Goal: Task Accomplishment & Management: Manage account settings

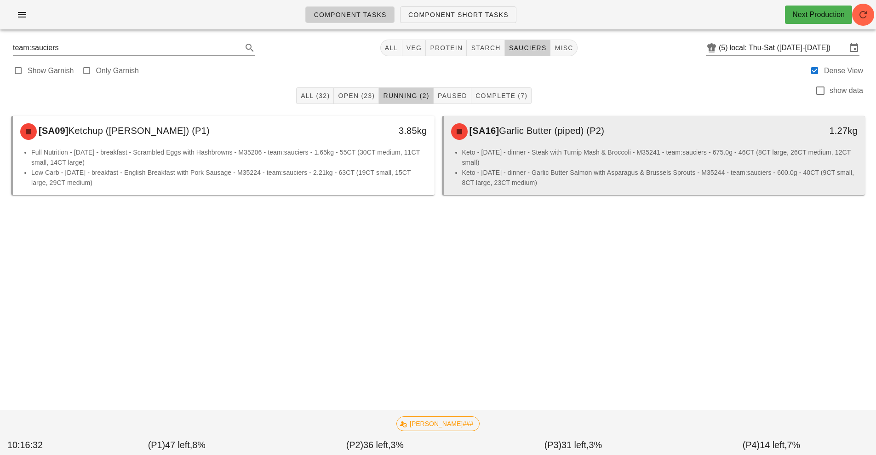
click at [531, 163] on li "Keto - [DATE] - dinner - Steak with Turnip Mash & Broccoli - M35241 - team:sauc…" at bounding box center [660, 157] width 396 height 20
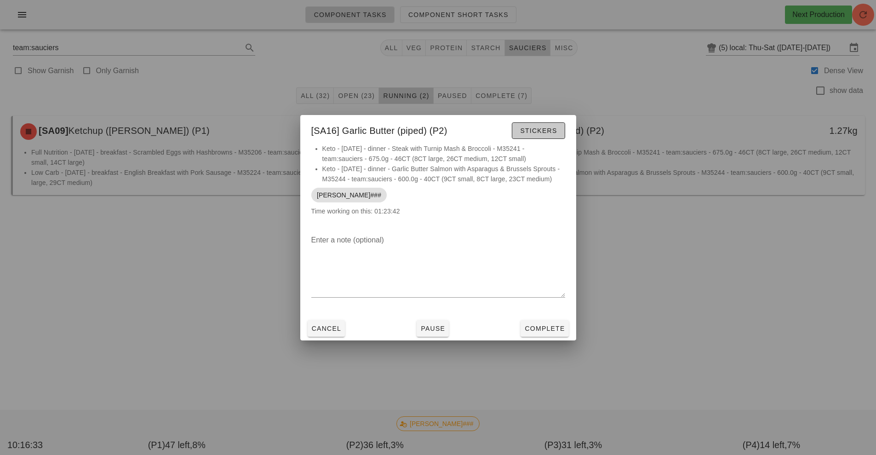
click at [535, 132] on span "Stickers" at bounding box center [538, 130] width 37 height 7
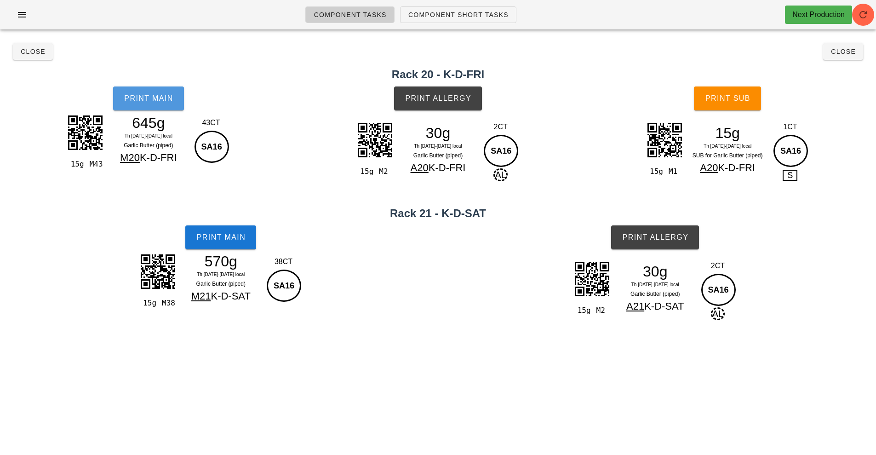
click at [160, 109] on button "Print Main" at bounding box center [148, 98] width 71 height 24
click at [455, 99] on span "Print Allergy" at bounding box center [438, 98] width 67 height 8
click at [213, 240] on span "Print Main" at bounding box center [221, 237] width 50 height 8
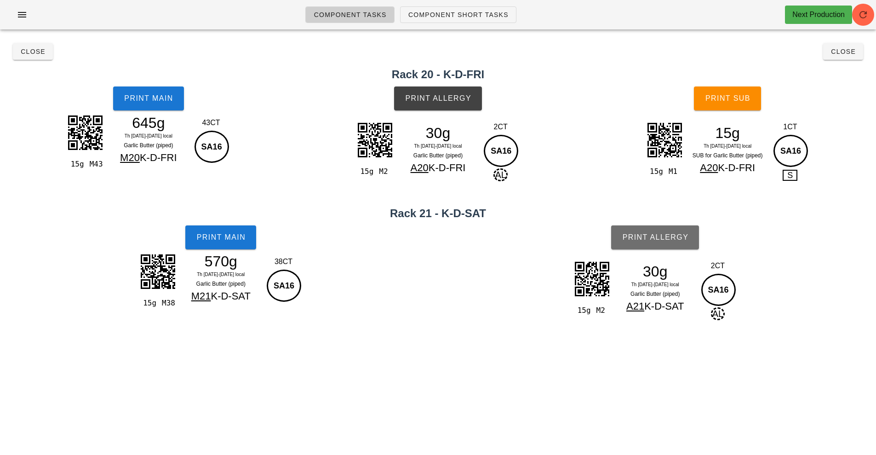
click at [643, 235] on span "Print Allergy" at bounding box center [655, 237] width 67 height 8
click at [32, 51] on span "Close" at bounding box center [32, 51] width 25 height 7
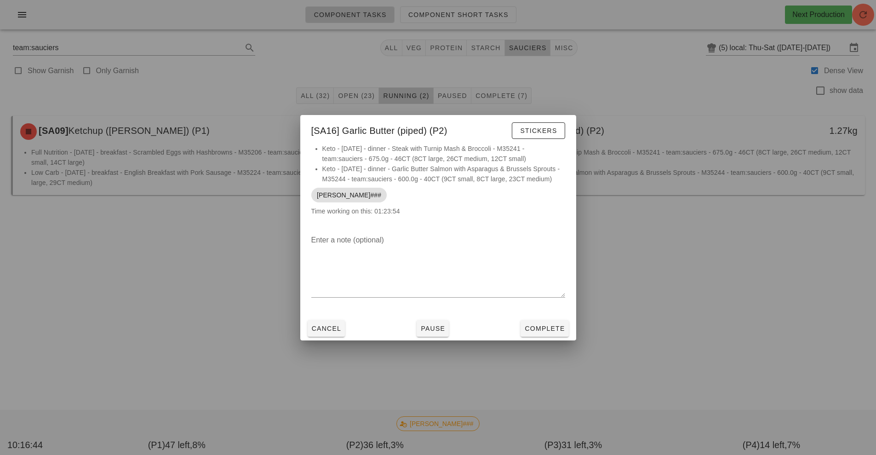
click at [546, 351] on div at bounding box center [438, 227] width 876 height 455
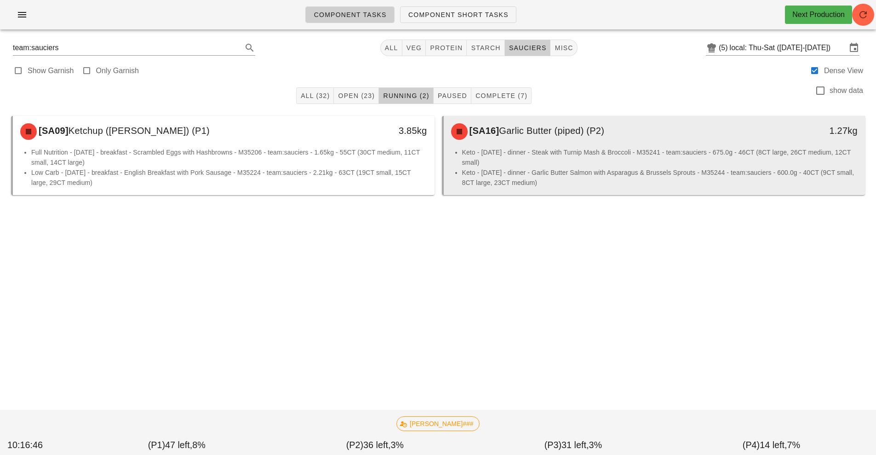
click at [547, 159] on li "Keto - [DATE] - dinner - Steak with Turnip Mash & Broccoli - M35241 - team:sauc…" at bounding box center [660, 157] width 396 height 20
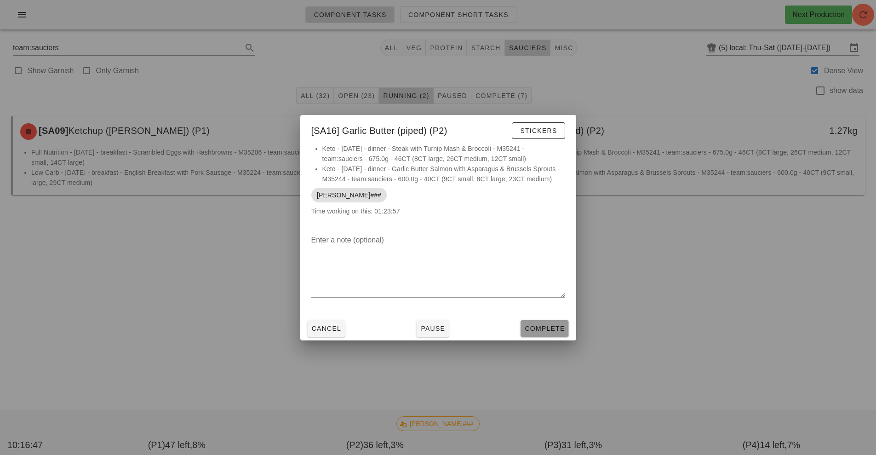
click at [549, 327] on span "Complete" at bounding box center [544, 328] width 40 height 7
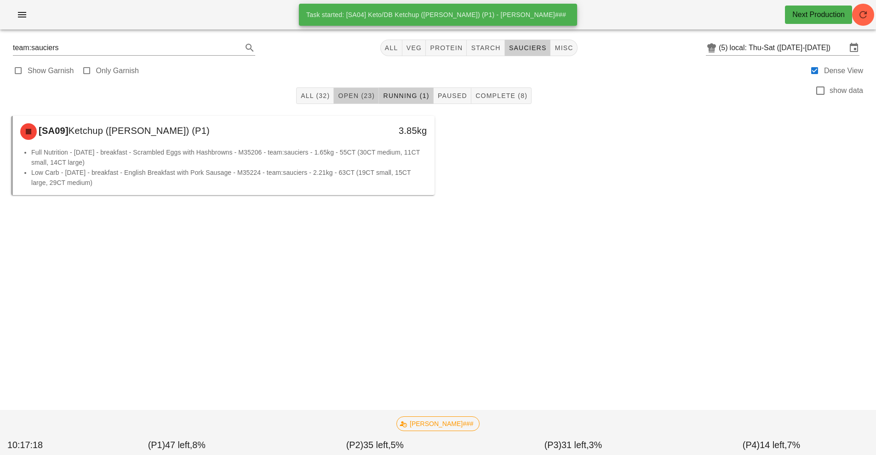
click at [356, 96] on span "Open (23)" at bounding box center [356, 95] width 37 height 7
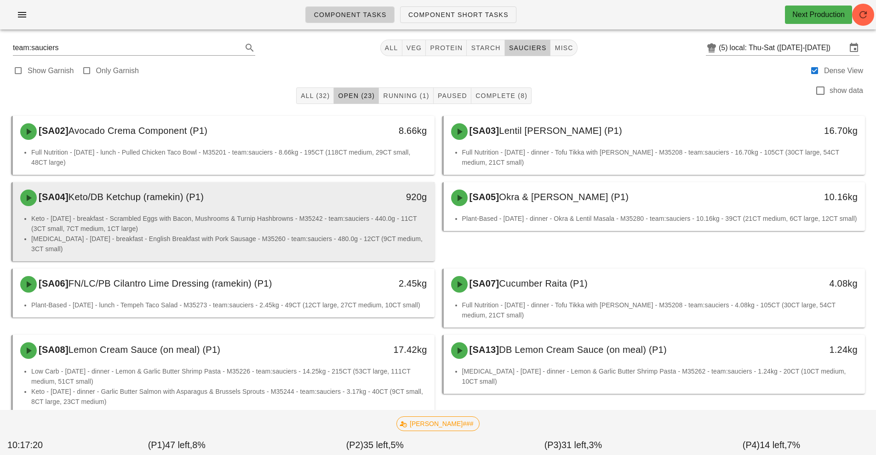
click at [324, 230] on li "Keto - [DATE] - breakfast - Scrambled Eggs with Bacon, Mushrooms & Turnip Hashb…" at bounding box center [229, 223] width 396 height 20
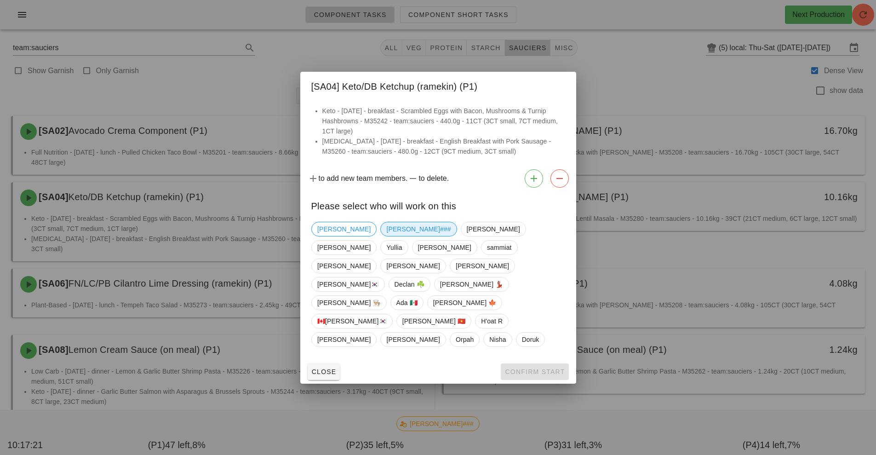
click at [386, 236] on span "[PERSON_NAME]###" at bounding box center [418, 229] width 64 height 14
click at [538, 363] on button "Confirm Start" at bounding box center [535, 371] width 68 height 17
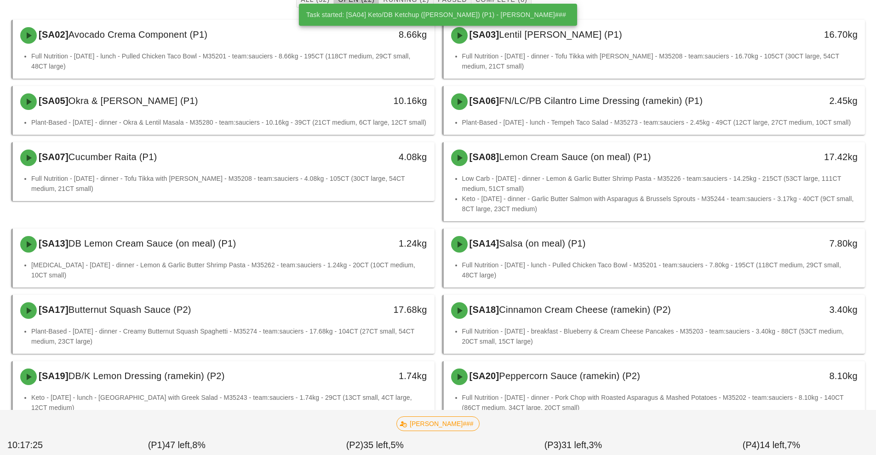
scroll to position [101, 0]
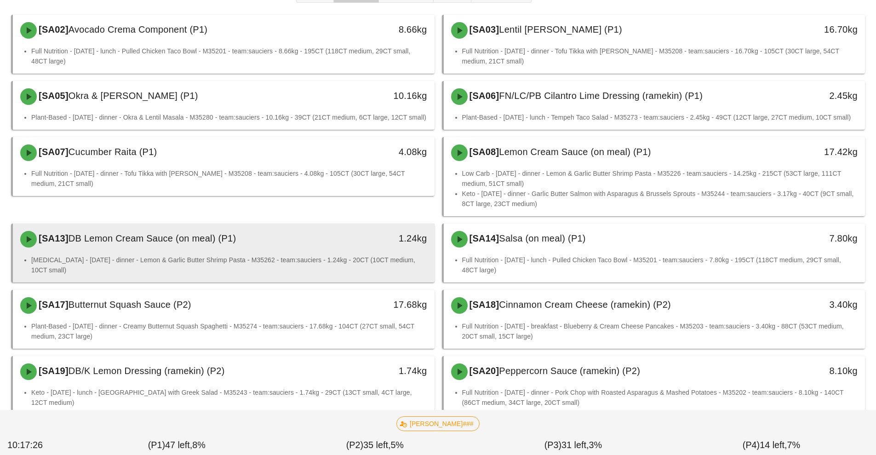
click at [298, 269] on li "[MEDICAL_DATA] - [DATE] - dinner - Lemon & Garlic Butter Shrimp Pasta - M35262 …" at bounding box center [229, 265] width 396 height 20
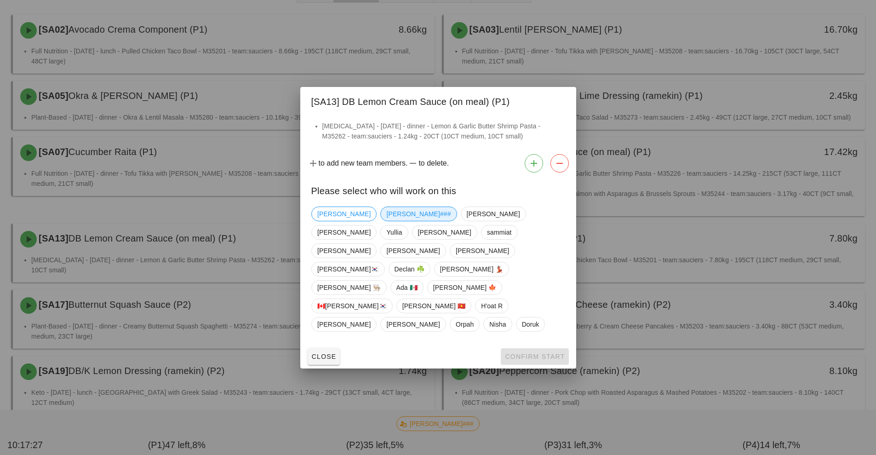
click at [386, 221] on span "[PERSON_NAME]###" at bounding box center [418, 214] width 64 height 14
click at [537, 353] on span "Confirm Start" at bounding box center [535, 356] width 60 height 7
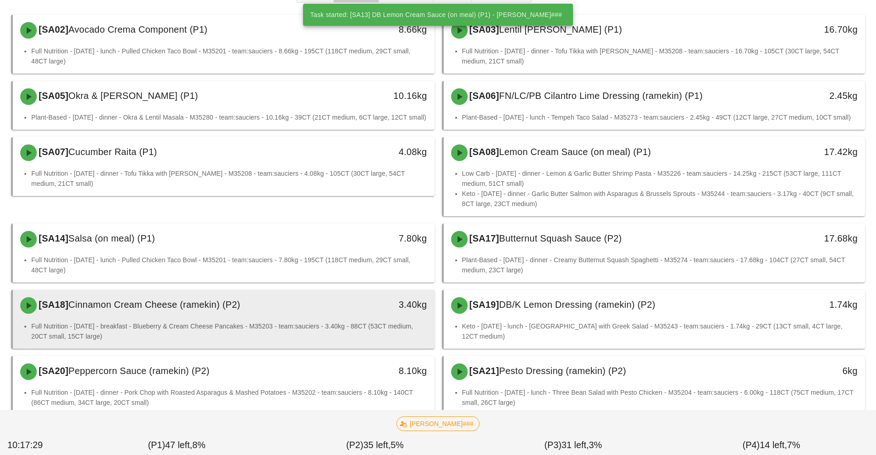
click at [306, 341] on li "Full Nutrition - [DATE] - breakfast - Blueberry & Cream Cheese Pancakes - M3520…" at bounding box center [229, 331] width 396 height 20
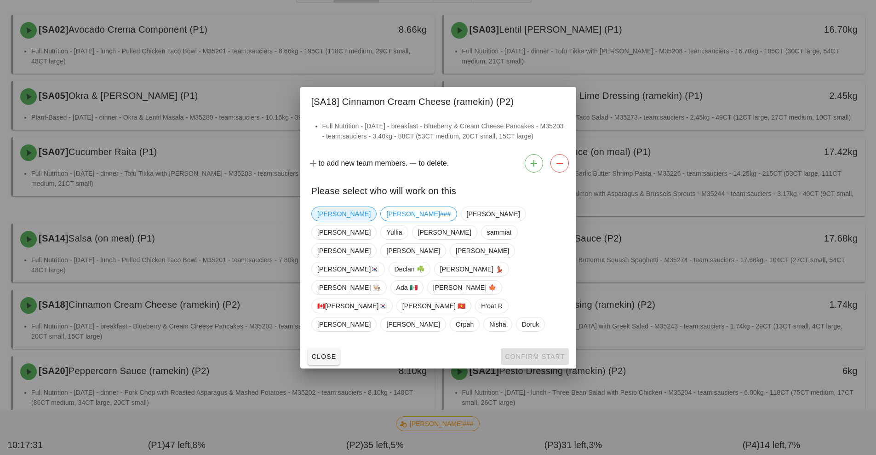
click at [322, 221] on span "[PERSON_NAME]" at bounding box center [343, 214] width 53 height 14
click at [525, 353] on span "Confirm Start" at bounding box center [535, 356] width 60 height 7
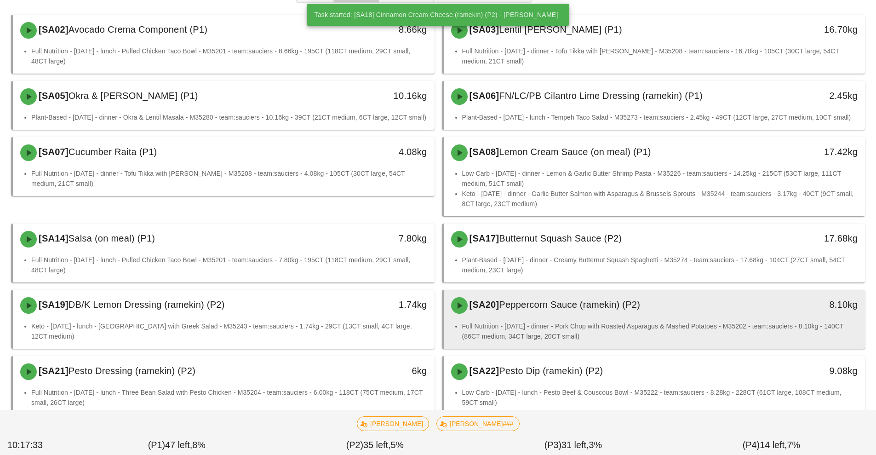
click at [555, 319] on div "[SA20] Peppercorn Sauce (ramekin) (P2)" at bounding box center [602, 306] width 313 height 28
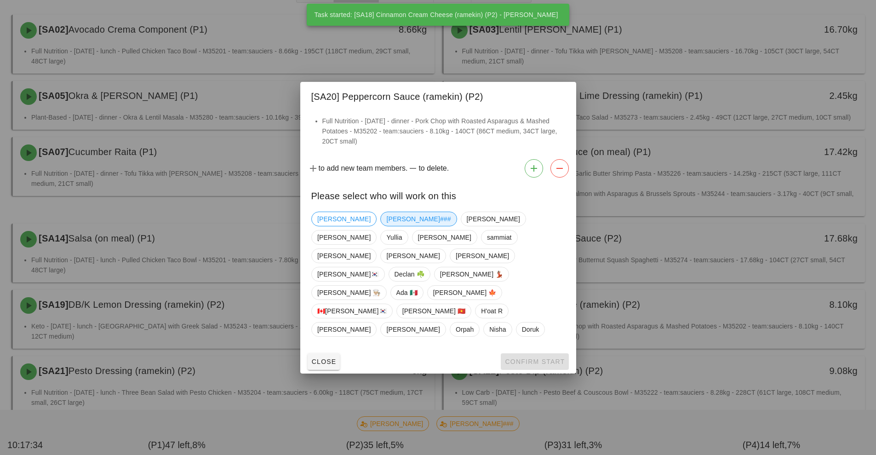
click at [386, 226] on span "[PERSON_NAME]###" at bounding box center [418, 219] width 64 height 14
click at [538, 358] on span "Confirm Start" at bounding box center [535, 361] width 60 height 7
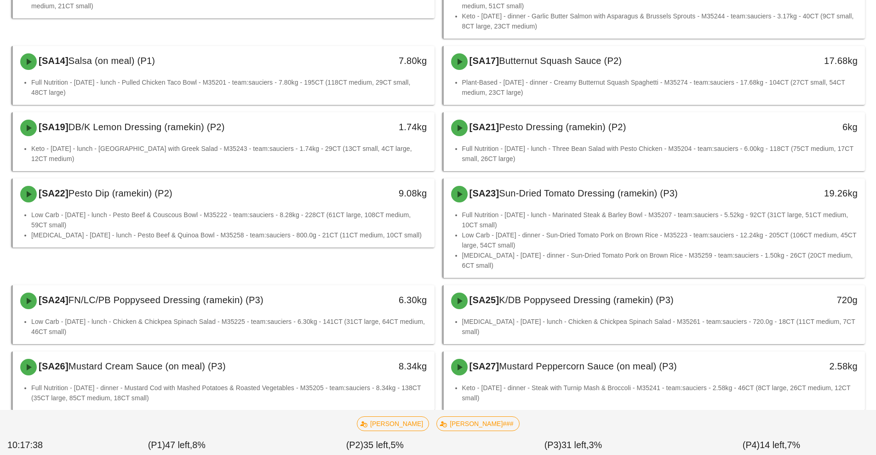
scroll to position [286, 0]
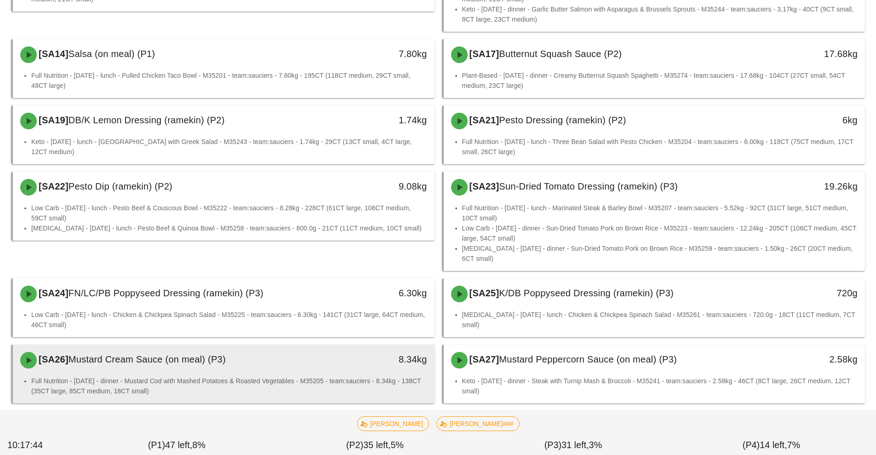
click at [342, 376] on li "Full Nutrition - [DATE] - dinner - Mustard Cod with Mashed Potatoes & Roasted V…" at bounding box center [229, 386] width 396 height 20
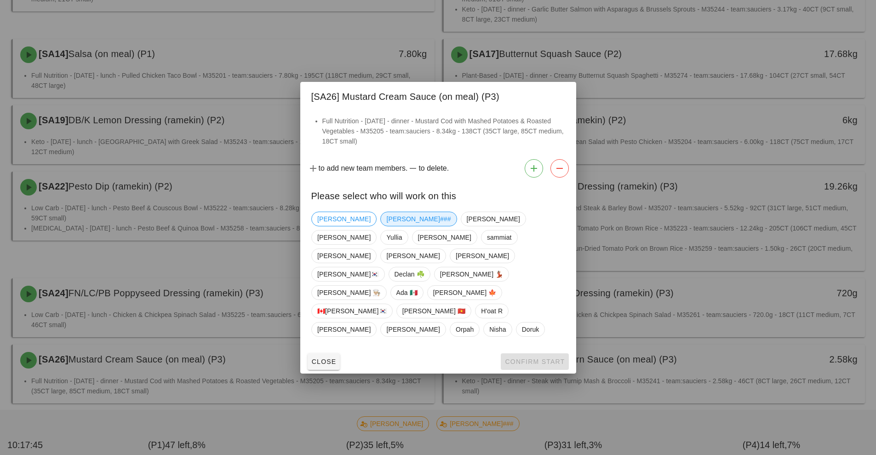
click at [386, 226] on span "[PERSON_NAME]###" at bounding box center [418, 219] width 64 height 14
click at [515, 358] on span "Confirm Start" at bounding box center [535, 361] width 60 height 7
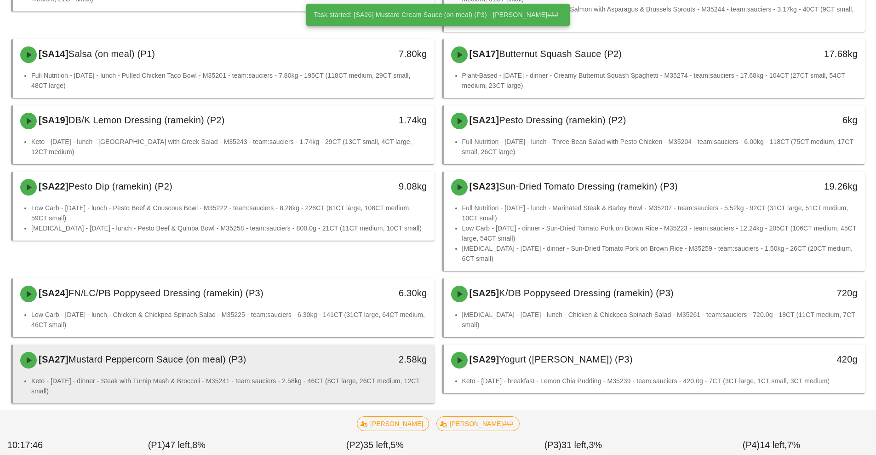
click at [346, 377] on li "Keto - [DATE] - dinner - Steak with Turnip Mash & Broccoli - M35241 - team:sauc…" at bounding box center [229, 386] width 396 height 20
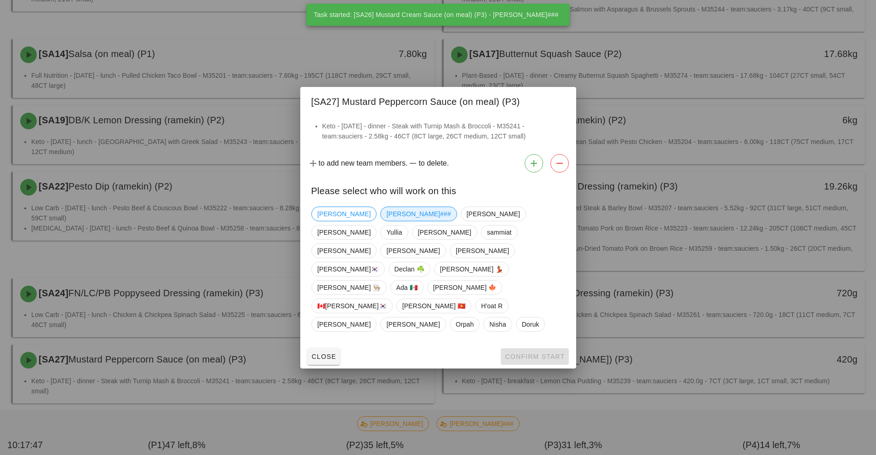
click at [386, 221] on span "[PERSON_NAME]###" at bounding box center [418, 214] width 64 height 14
click at [522, 353] on span "Confirm Start" at bounding box center [535, 356] width 60 height 7
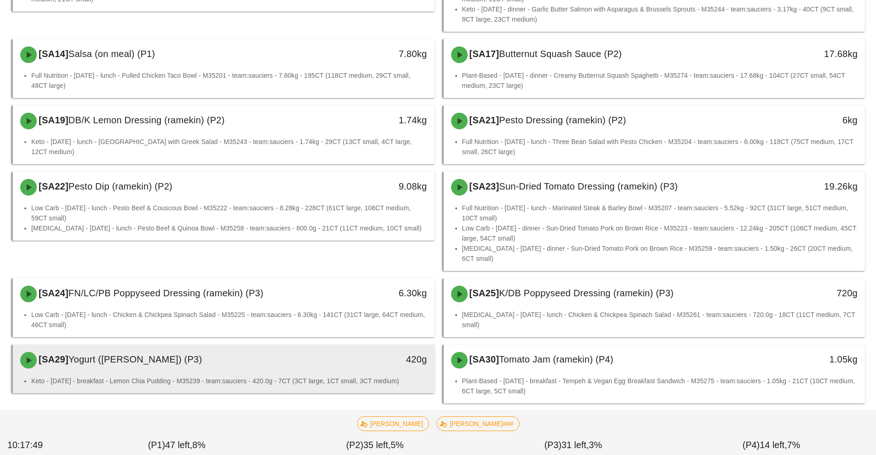
click at [391, 374] on div "[SA29] Yogurt ([PERSON_NAME]) (P3) 420g" at bounding box center [224, 359] width 422 height 31
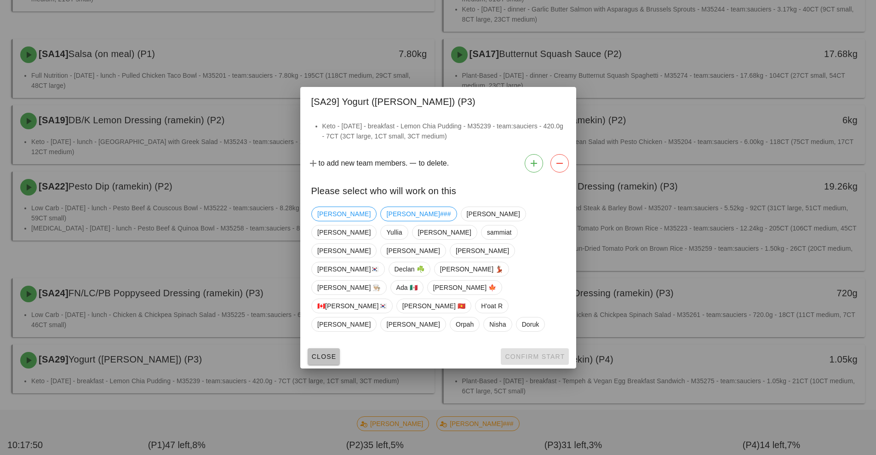
click at [326, 353] on span "Close" at bounding box center [323, 356] width 25 height 7
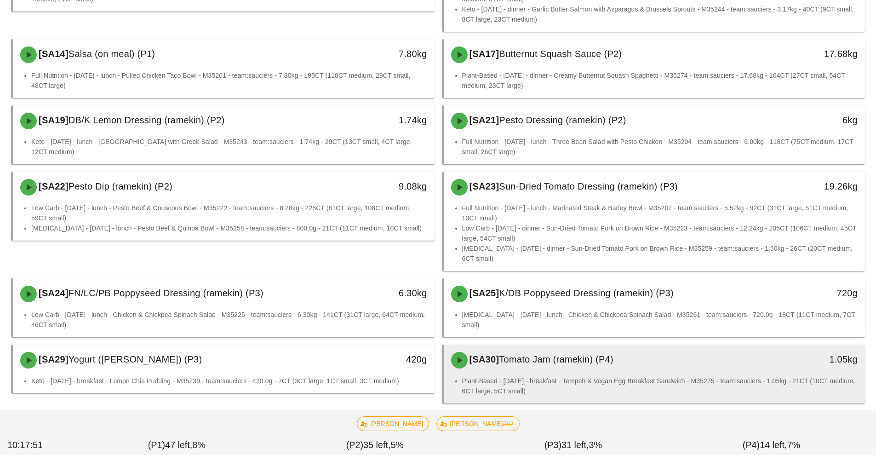
click at [508, 373] on div "[SA30] Tomato Jam ([PERSON_NAME]) (P4)" at bounding box center [602, 360] width 313 height 28
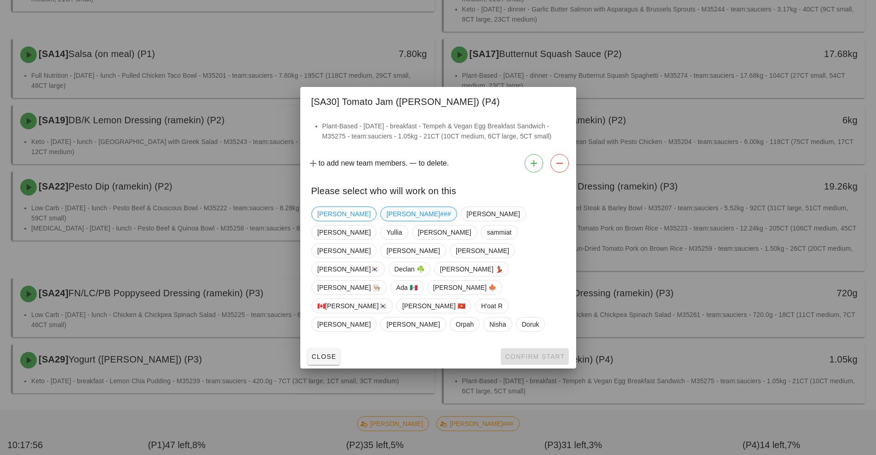
click at [386, 221] on span "[PERSON_NAME]###" at bounding box center [418, 214] width 64 height 14
click at [527, 353] on span "Confirm Start" at bounding box center [535, 356] width 60 height 7
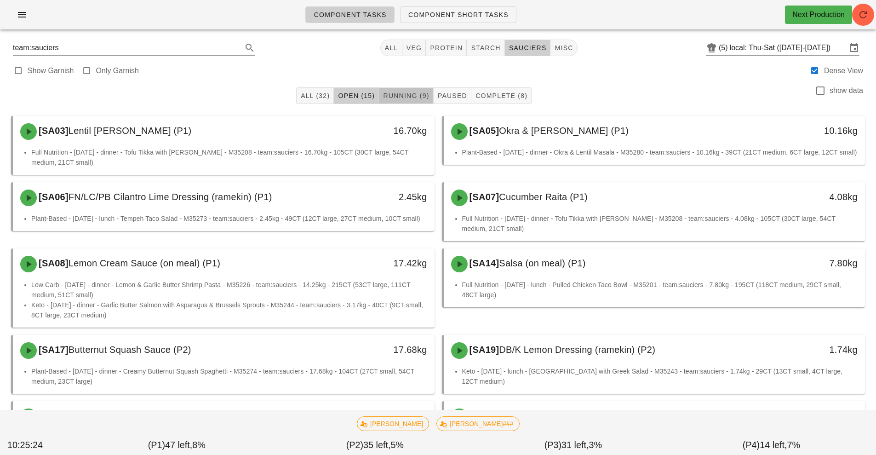
click at [403, 90] on button "Running (9)" at bounding box center [406, 95] width 54 height 17
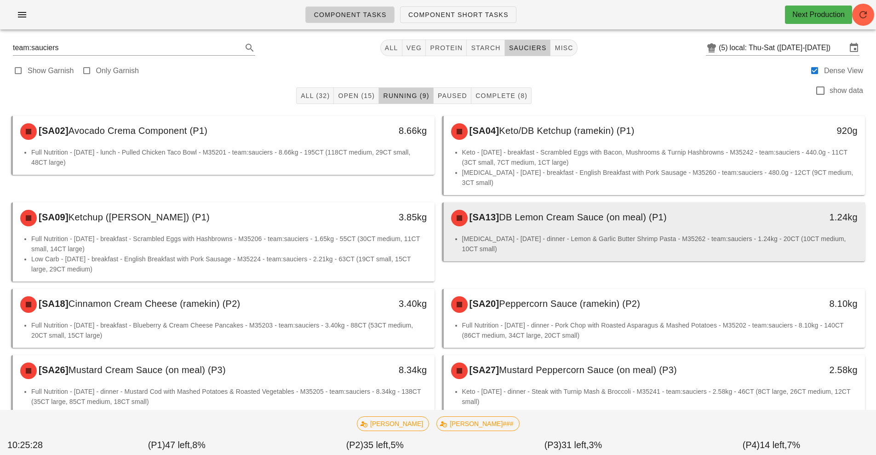
click at [560, 236] on li "[MEDICAL_DATA] - [DATE] - dinner - Lemon & Garlic Butter Shrimp Pasta - M35262 …" at bounding box center [660, 244] width 396 height 20
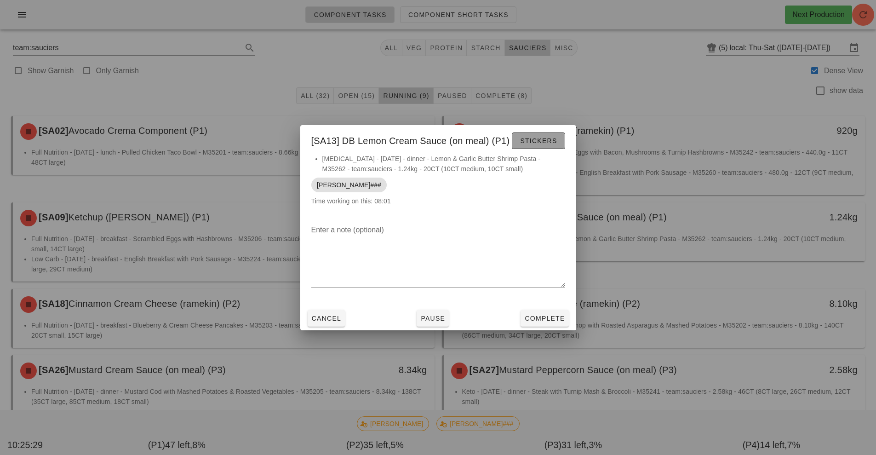
click at [538, 141] on span "Stickers" at bounding box center [538, 140] width 37 height 7
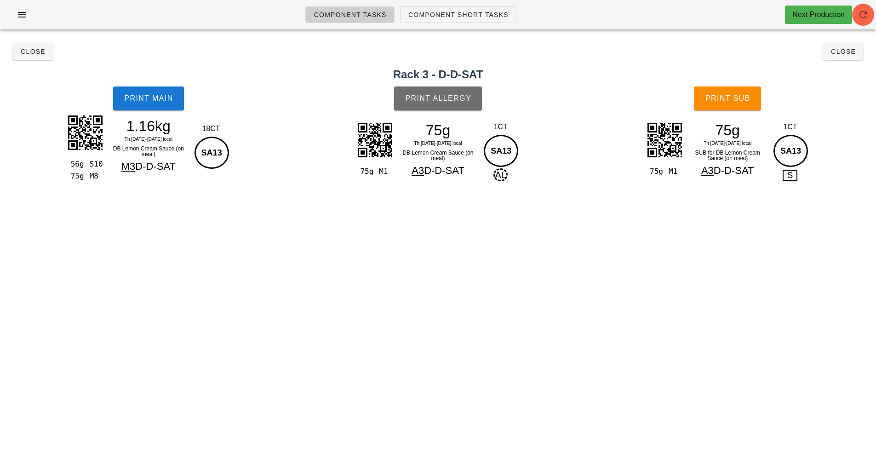
click at [433, 99] on span "Print Allergy" at bounding box center [438, 98] width 67 height 8
click at [147, 96] on span "Print Main" at bounding box center [149, 98] width 50 height 8
click at [728, 107] on button "Print Sub" at bounding box center [727, 98] width 67 height 24
click at [19, 53] on button "Close" at bounding box center [33, 51] width 40 height 17
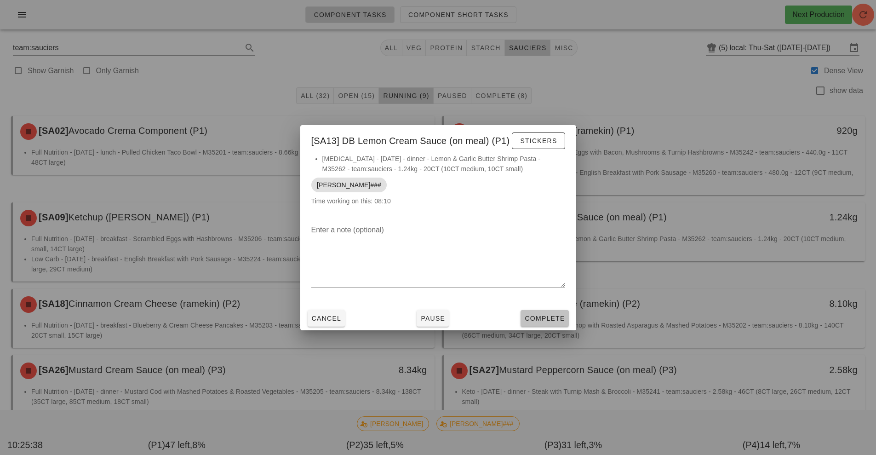
click at [532, 312] on button "Complete" at bounding box center [545, 318] width 48 height 17
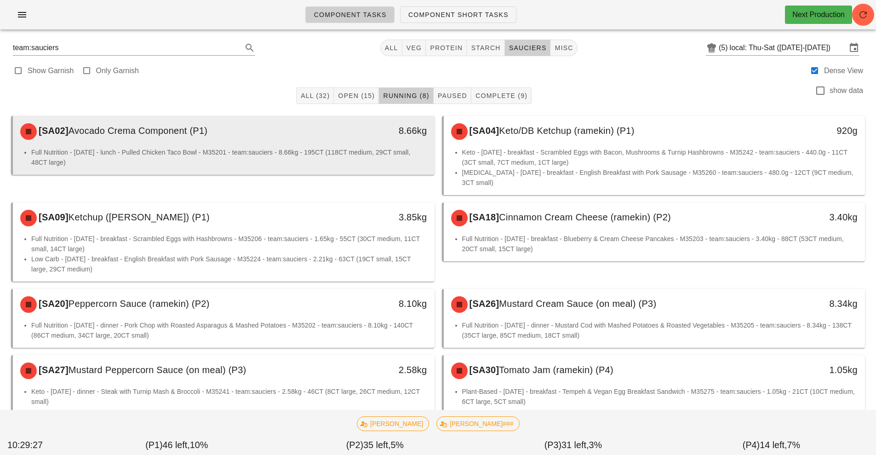
click at [366, 146] on div "[SA02] Avocado Crema Component (P1) 8.66kg" at bounding box center [224, 131] width 422 height 31
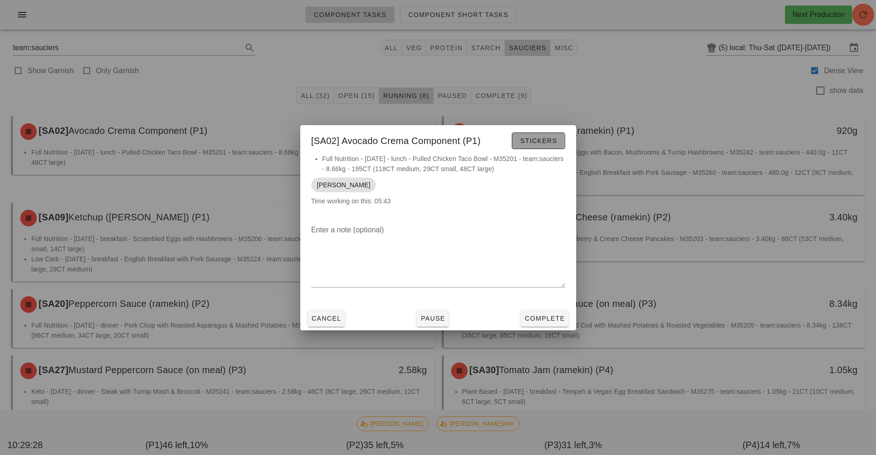
click at [564, 133] on button "Stickers" at bounding box center [538, 140] width 53 height 17
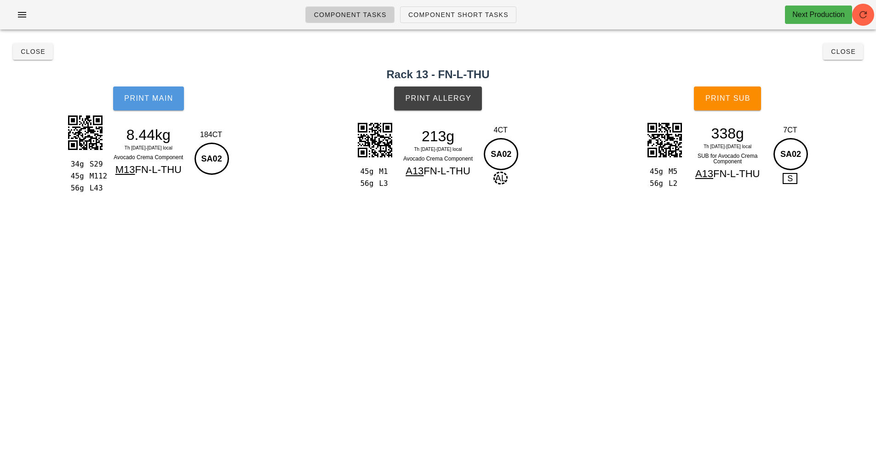
click at [151, 109] on button "Print Main" at bounding box center [148, 98] width 71 height 24
click at [454, 100] on span "Print Allergy" at bounding box center [438, 98] width 67 height 8
click at [746, 98] on span "Print Sub" at bounding box center [728, 98] width 46 height 8
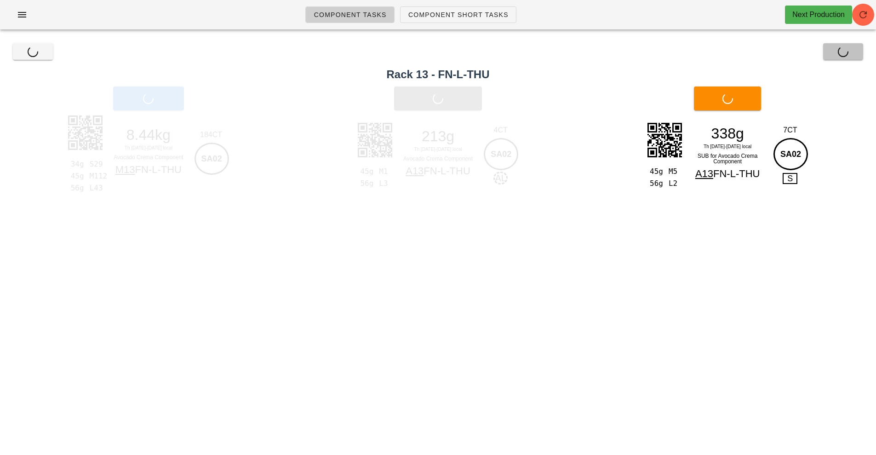
click at [845, 58] on button "Close" at bounding box center [843, 51] width 40 height 17
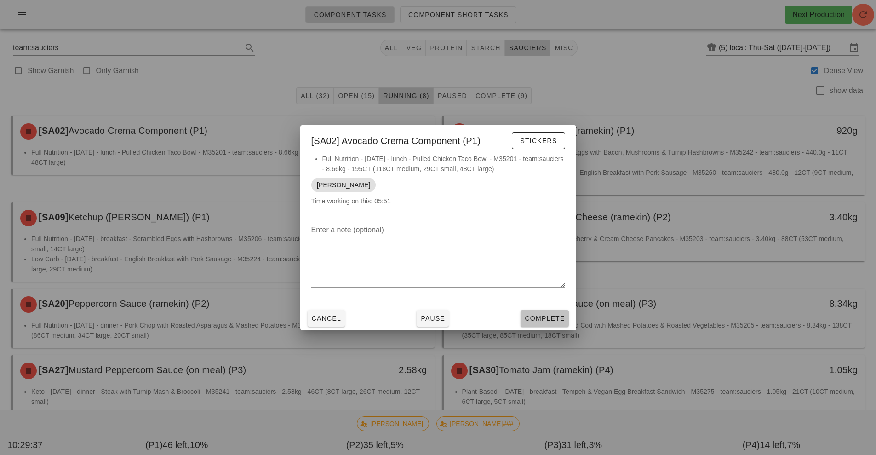
click at [557, 312] on button "Complete" at bounding box center [545, 318] width 48 height 17
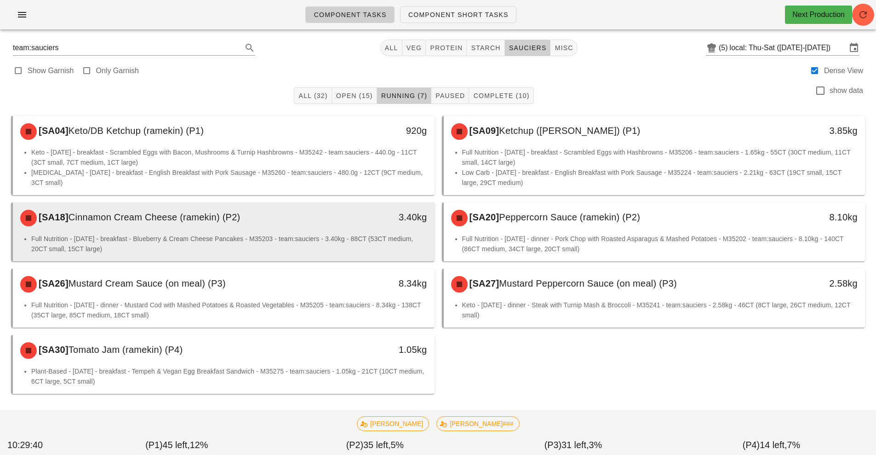
click at [367, 223] on div "3.40kg" at bounding box center [379, 217] width 93 height 15
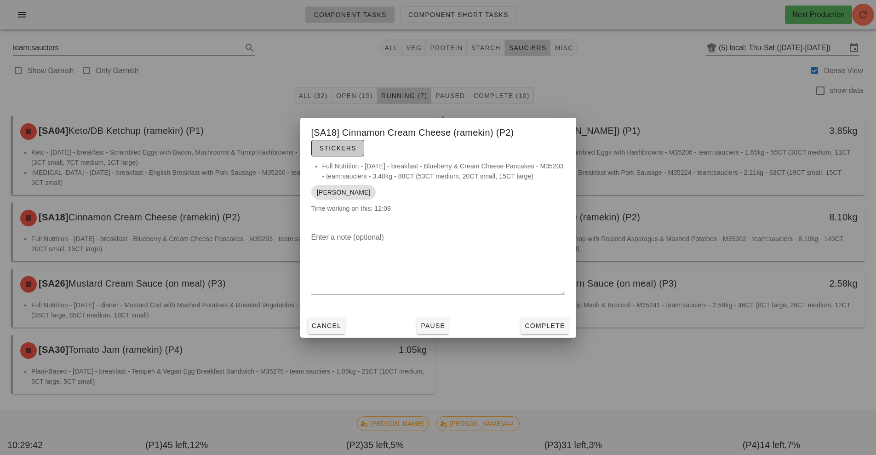
click at [338, 153] on button "Stickers" at bounding box center [337, 148] width 53 height 17
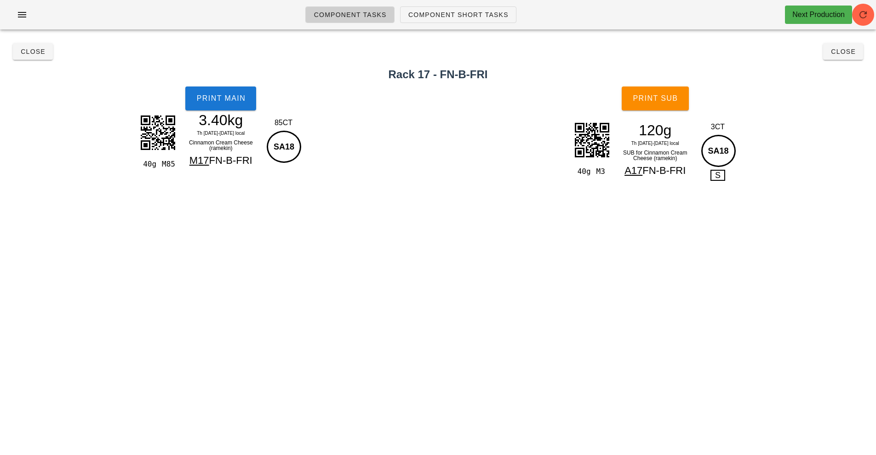
click at [230, 118] on div "3.40kg" at bounding box center [221, 120] width 80 height 14
click at [225, 107] on button "Print Main" at bounding box center [220, 98] width 71 height 24
click at [659, 107] on button "Print Sub" at bounding box center [655, 98] width 67 height 24
click at [839, 59] on button "Close" at bounding box center [843, 51] width 40 height 17
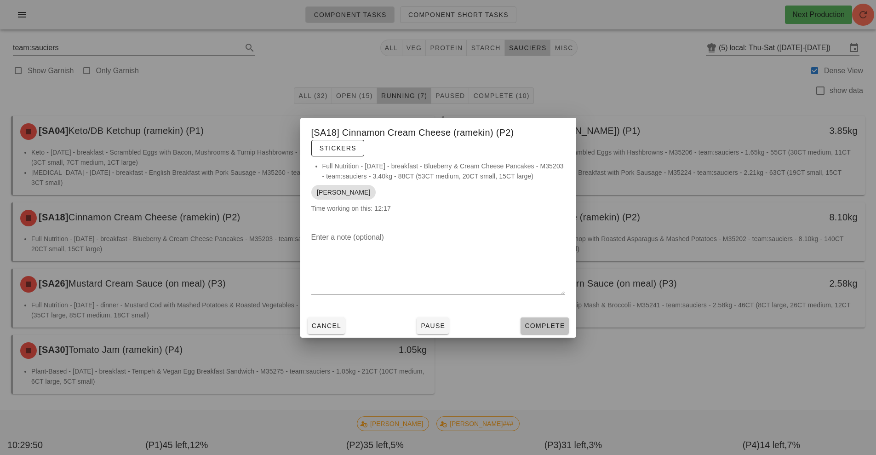
click at [539, 332] on button "Complete" at bounding box center [545, 325] width 48 height 17
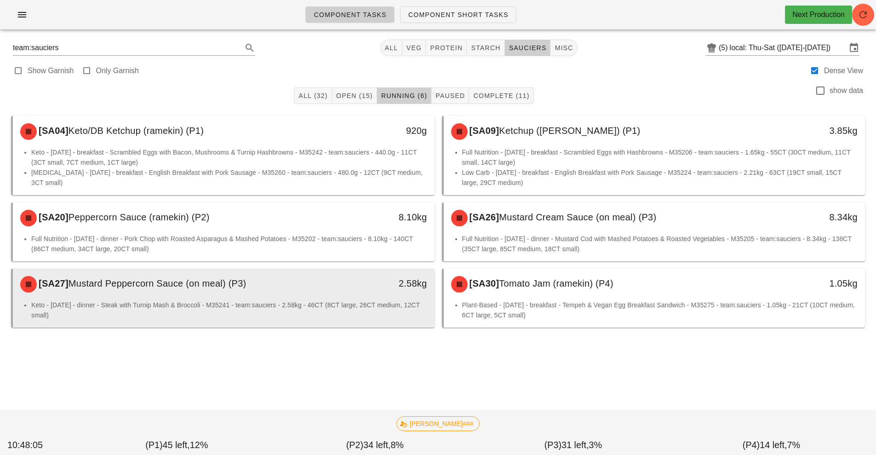
click at [368, 304] on li "Keto - [DATE] - dinner - Steak with Turnip Mash & Broccoli - M35241 - team:sauc…" at bounding box center [229, 310] width 396 height 20
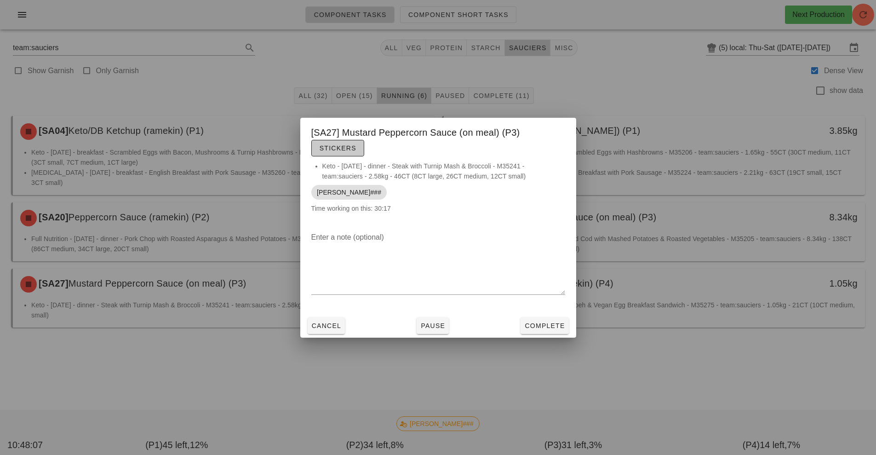
click at [339, 145] on span "Stickers" at bounding box center [337, 147] width 37 height 7
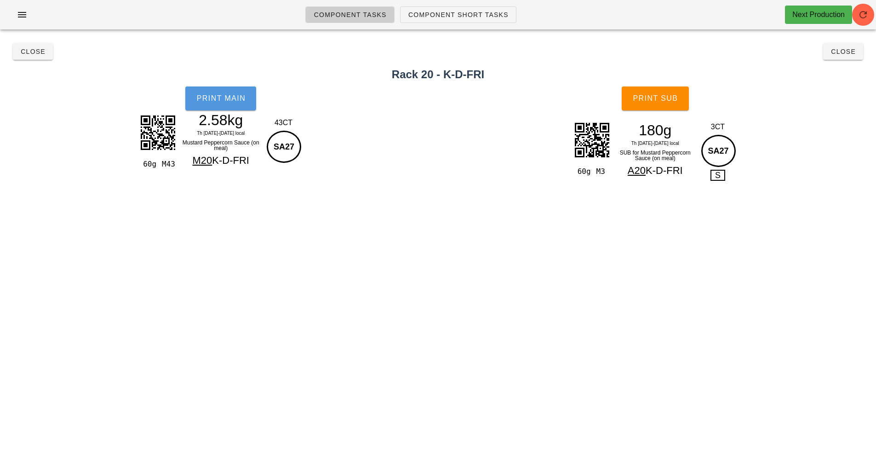
click at [229, 98] on span "Print Main" at bounding box center [221, 98] width 50 height 8
click at [26, 50] on span "Close" at bounding box center [32, 51] width 25 height 7
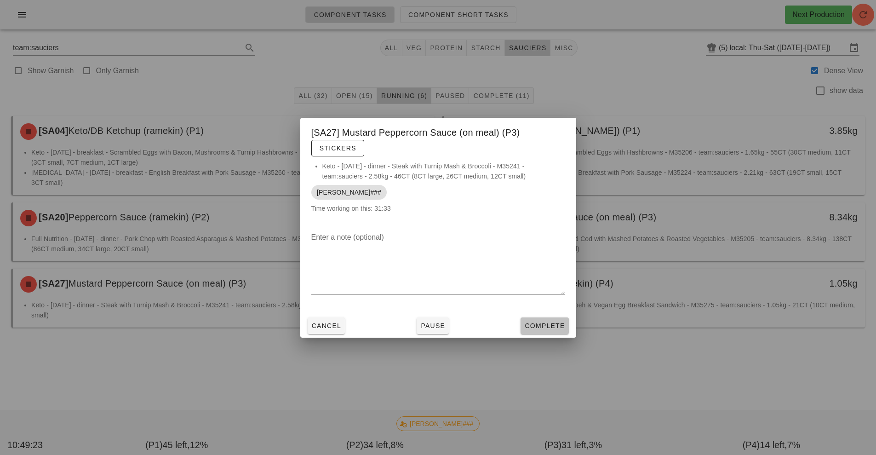
click at [545, 325] on span "Complete" at bounding box center [544, 325] width 40 height 7
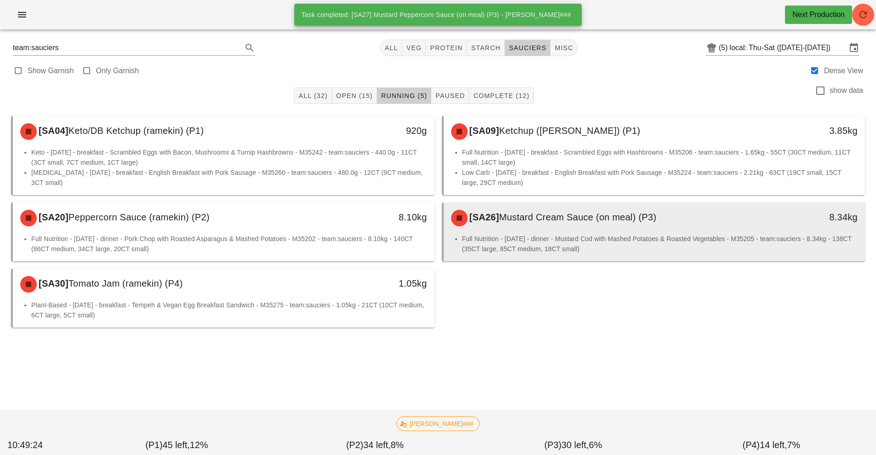
click at [521, 235] on li "Full Nutrition - [DATE] - dinner - Mustard Cod with Mashed Potatoes & Roasted V…" at bounding box center [660, 244] width 396 height 20
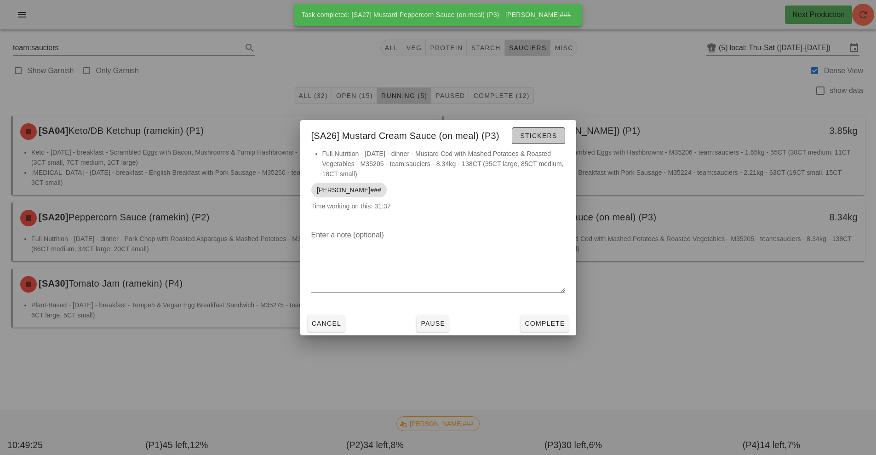
click at [545, 137] on span "Stickers" at bounding box center [538, 135] width 37 height 7
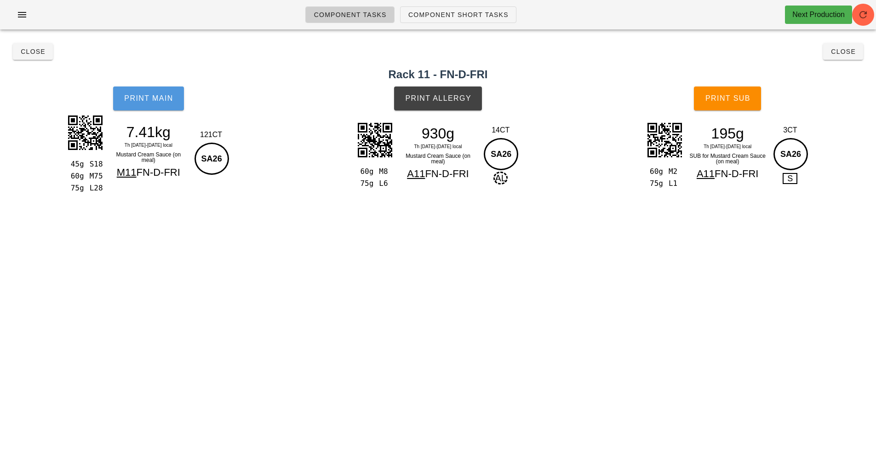
click at [152, 90] on button "Print Main" at bounding box center [148, 98] width 71 height 24
click at [444, 98] on span "Print Allergy" at bounding box center [438, 98] width 67 height 8
click at [731, 99] on span "Print Sub" at bounding box center [728, 98] width 46 height 8
click at [726, 107] on button "Print Sub" at bounding box center [727, 98] width 67 height 24
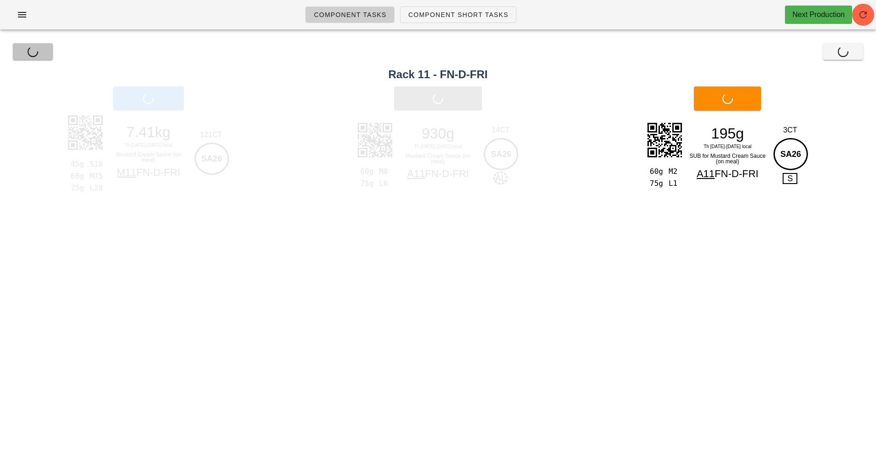
click at [43, 50] on span "Close" at bounding box center [32, 51] width 25 height 7
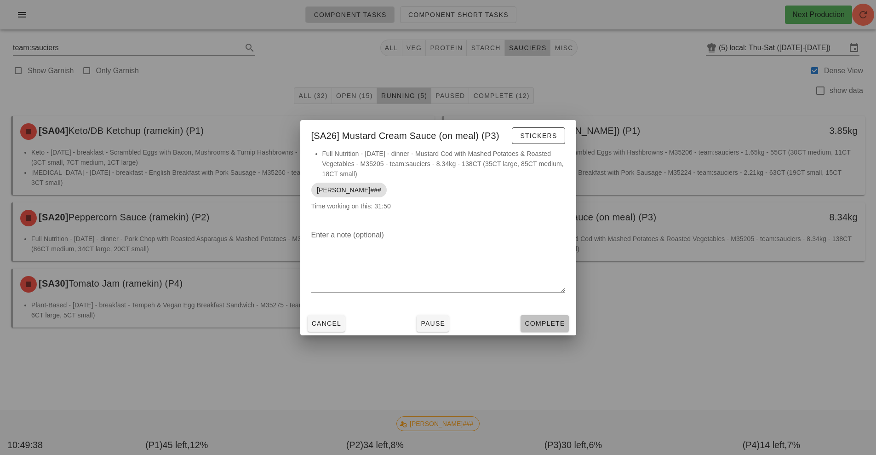
click at [541, 321] on span "Complete" at bounding box center [544, 323] width 40 height 7
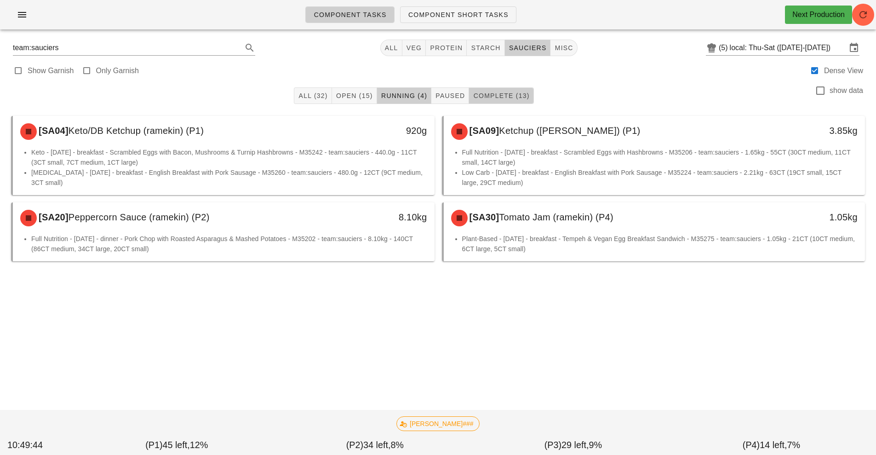
click at [499, 99] on span "Complete (13)" at bounding box center [501, 95] width 57 height 7
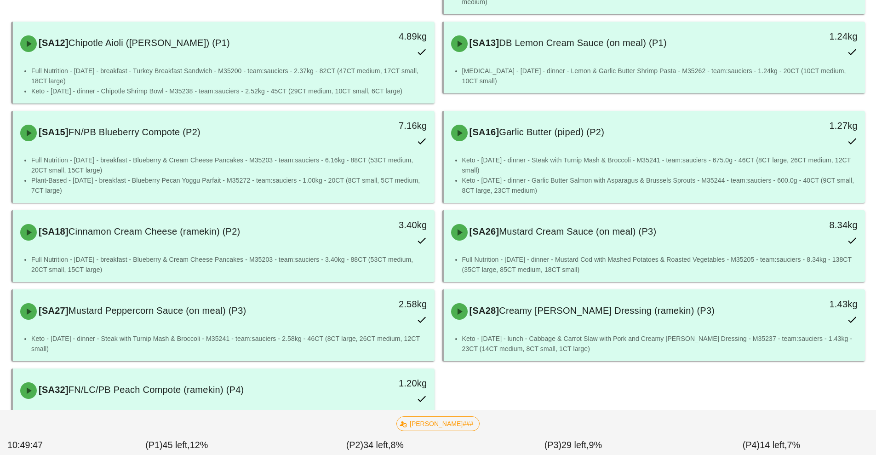
scroll to position [273, 0]
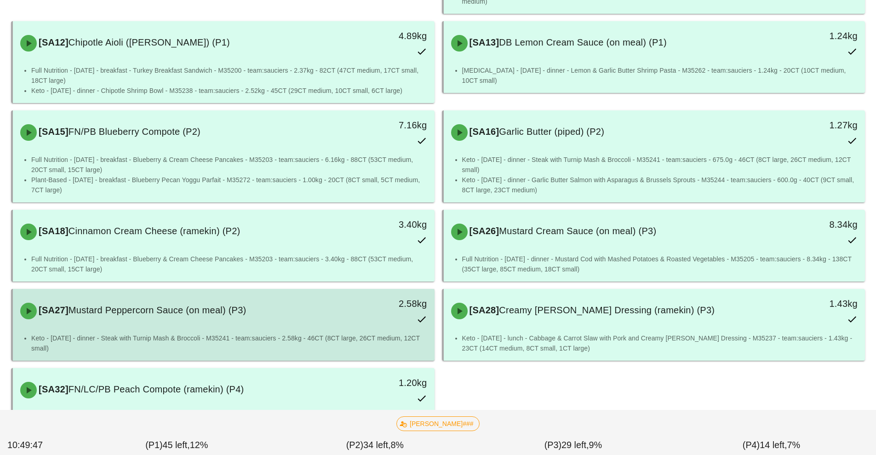
click at [333, 315] on div "2.58kg" at bounding box center [380, 311] width 104 height 40
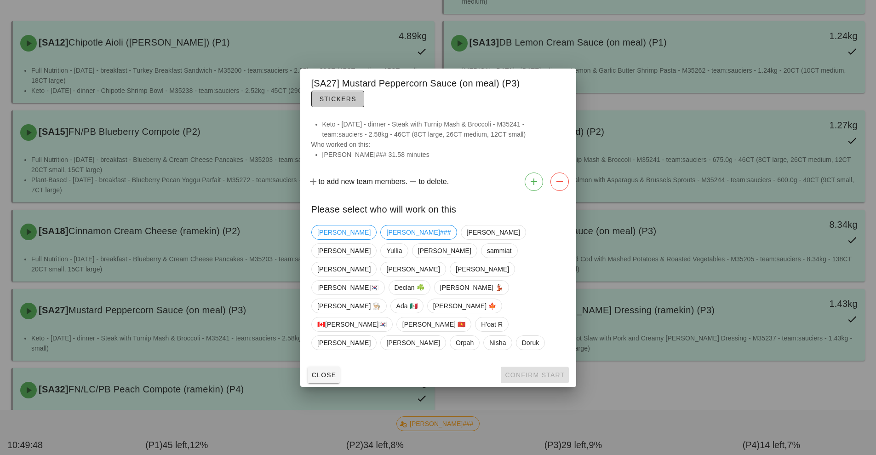
click at [346, 103] on span "Stickers" at bounding box center [337, 98] width 37 height 7
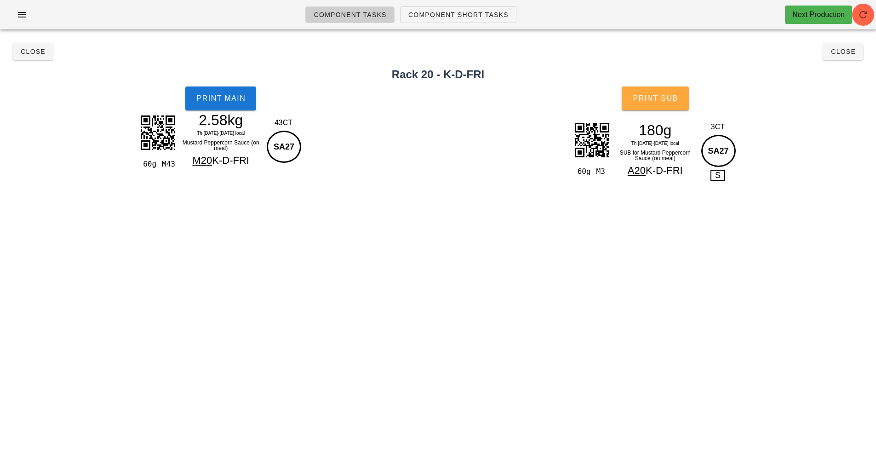
click at [651, 95] on span "Print Sub" at bounding box center [655, 98] width 46 height 8
click at [30, 52] on span "Close" at bounding box center [32, 51] width 25 height 7
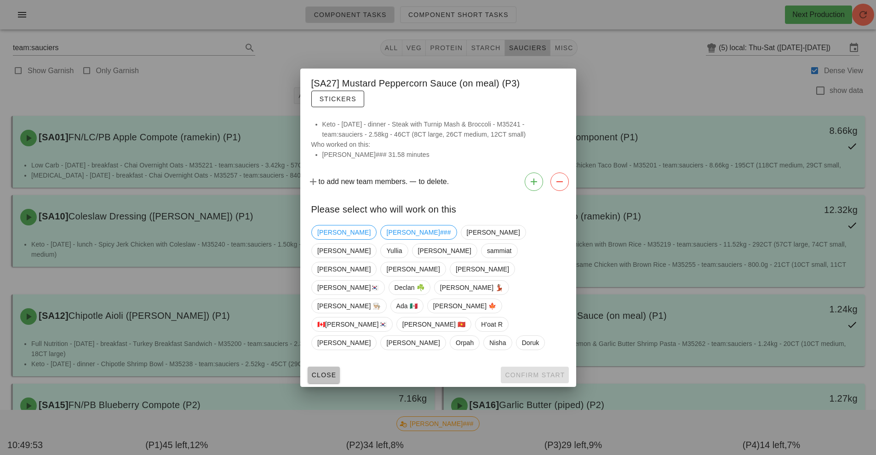
click at [334, 371] on span "Close" at bounding box center [323, 374] width 25 height 7
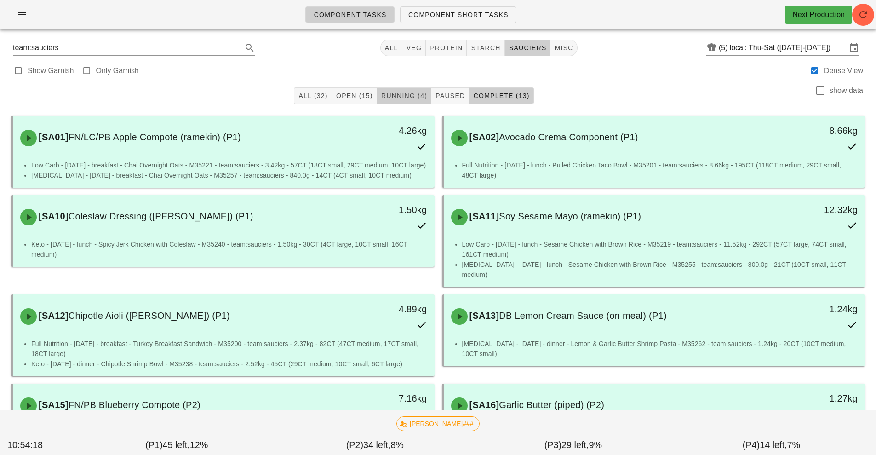
click at [384, 90] on button "Running (4)" at bounding box center [404, 95] width 54 height 17
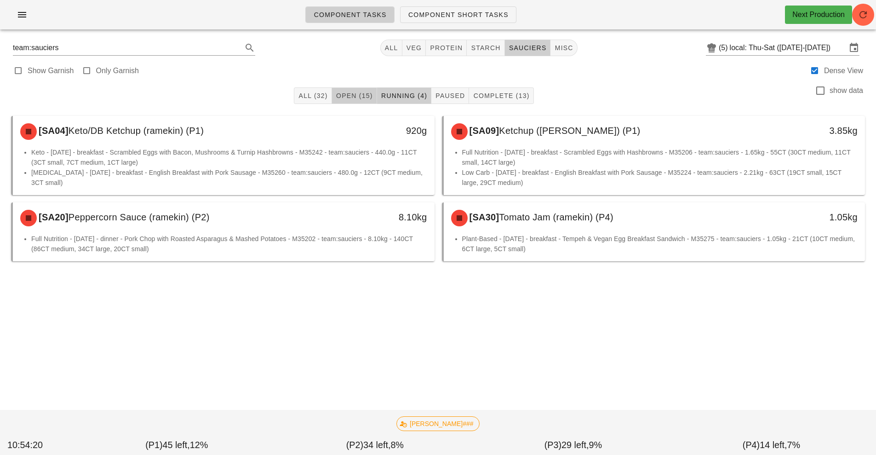
click at [352, 95] on span "Open (15)" at bounding box center [354, 95] width 37 height 7
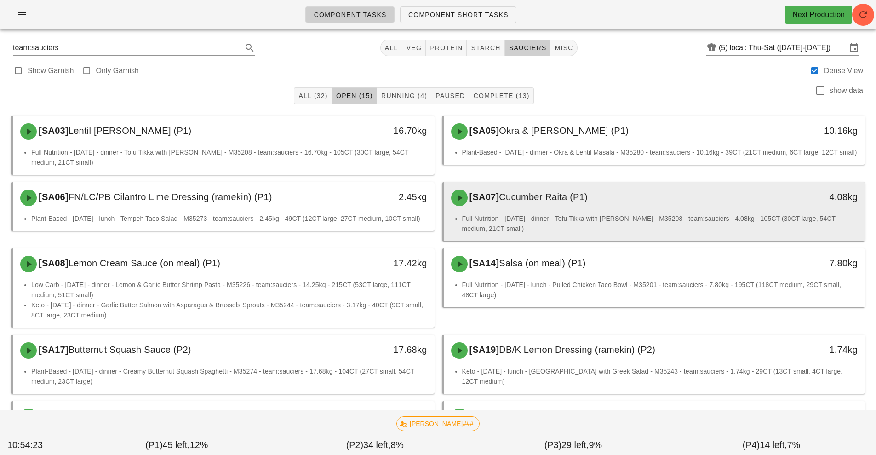
click at [541, 212] on div "[SA07] Cucumber Raita (P1) 4.08kg" at bounding box center [655, 197] width 422 height 31
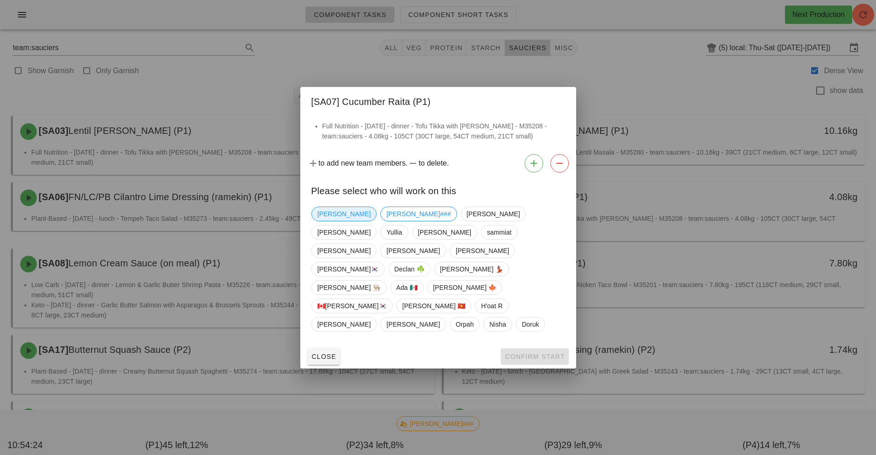
click at [323, 221] on span "[PERSON_NAME]" at bounding box center [343, 214] width 53 height 14
click at [523, 348] on button "Confirm Start" at bounding box center [535, 356] width 68 height 17
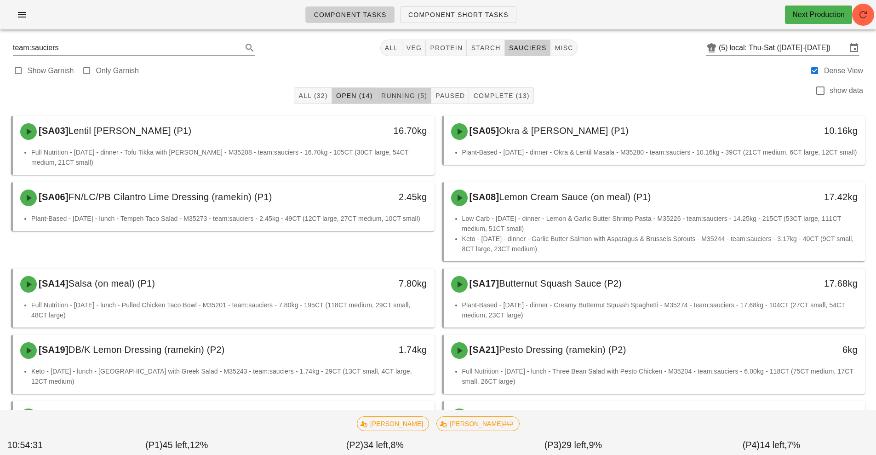
click at [407, 93] on span "Running (5)" at bounding box center [404, 95] width 46 height 7
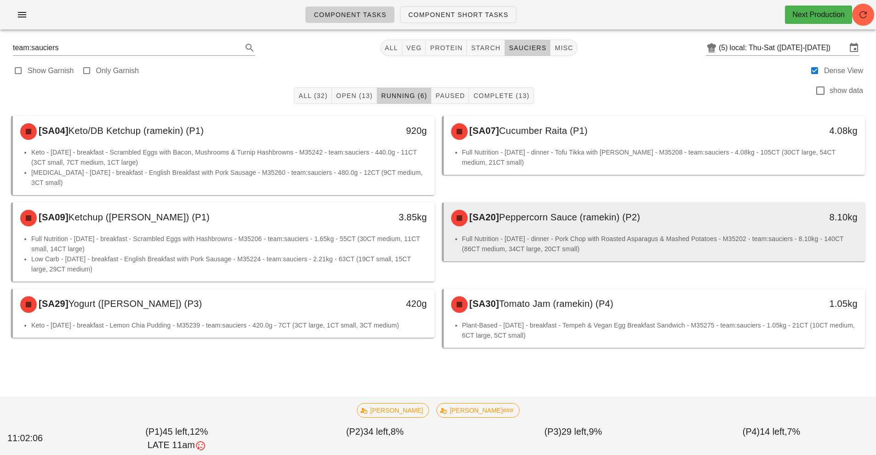
click at [552, 231] on div "[SA20] Peppercorn Sauce (ramekin) (P2)" at bounding box center [602, 218] width 313 height 28
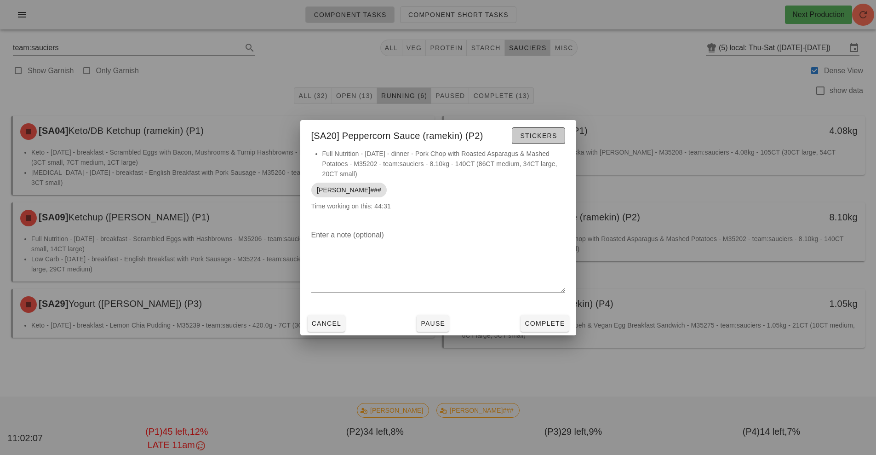
click at [539, 135] on span "Stickers" at bounding box center [538, 135] width 37 height 7
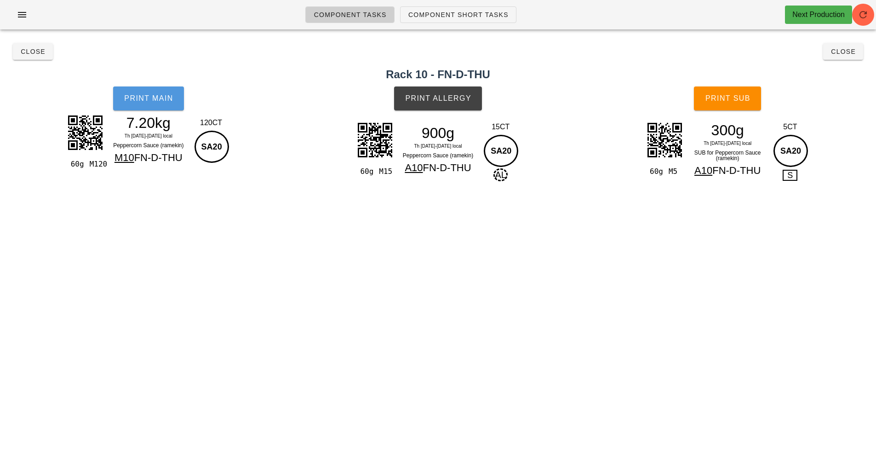
click at [150, 99] on span "Print Main" at bounding box center [149, 98] width 50 height 8
click at [438, 104] on button "Print Allergy" at bounding box center [438, 98] width 88 height 24
click at [746, 97] on span "Print Sub" at bounding box center [728, 98] width 46 height 8
click at [29, 49] on span "Close" at bounding box center [32, 51] width 25 height 7
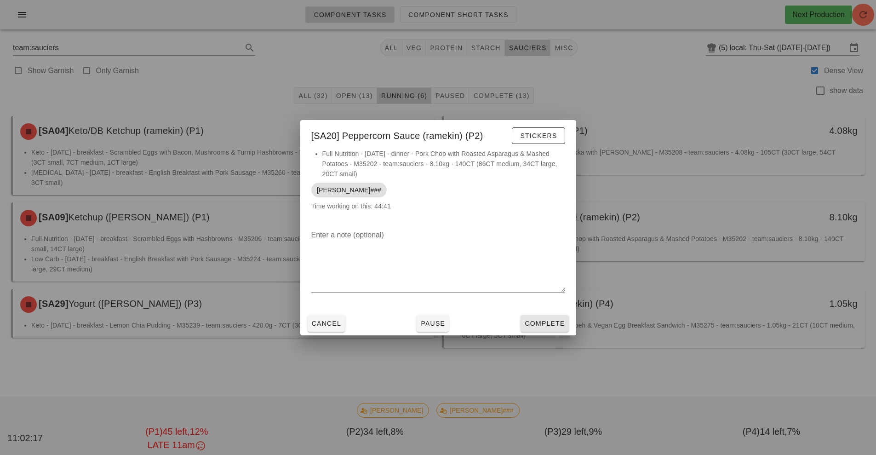
click at [540, 317] on button "Complete" at bounding box center [545, 323] width 48 height 17
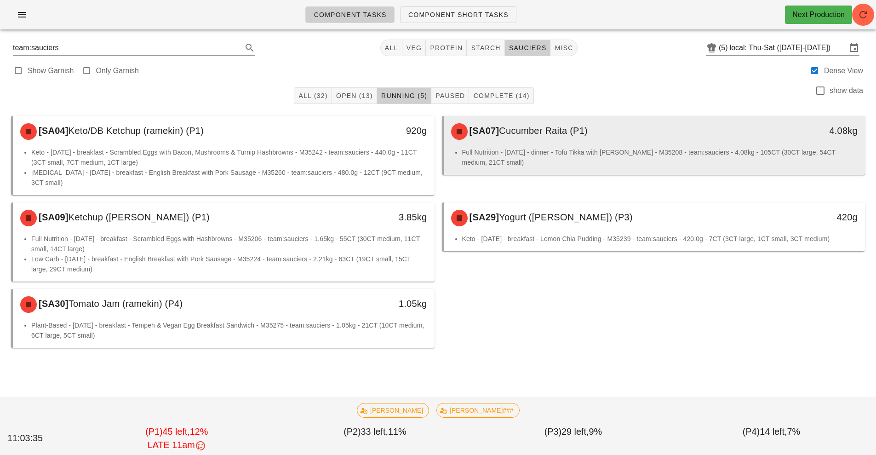
click at [657, 154] on li "Full Nutrition - [DATE] - dinner - Tofu Tikka with [PERSON_NAME] - M35208 - tea…" at bounding box center [660, 157] width 396 height 20
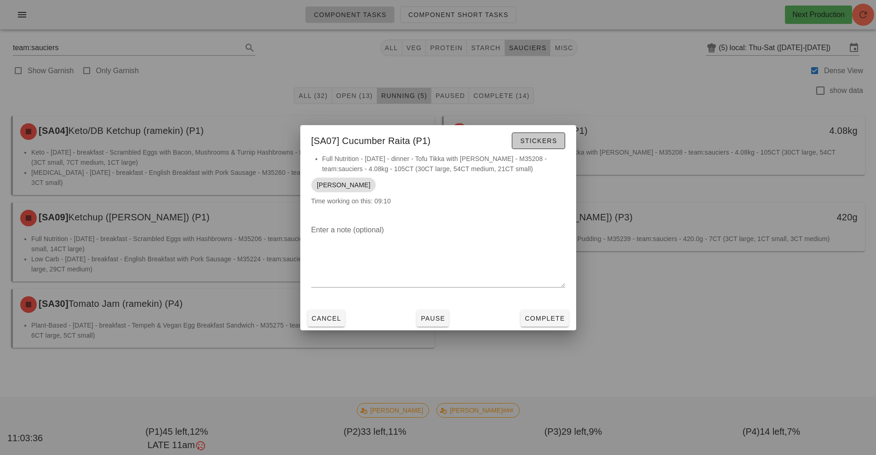
click at [557, 146] on button "Stickers" at bounding box center [538, 140] width 53 height 17
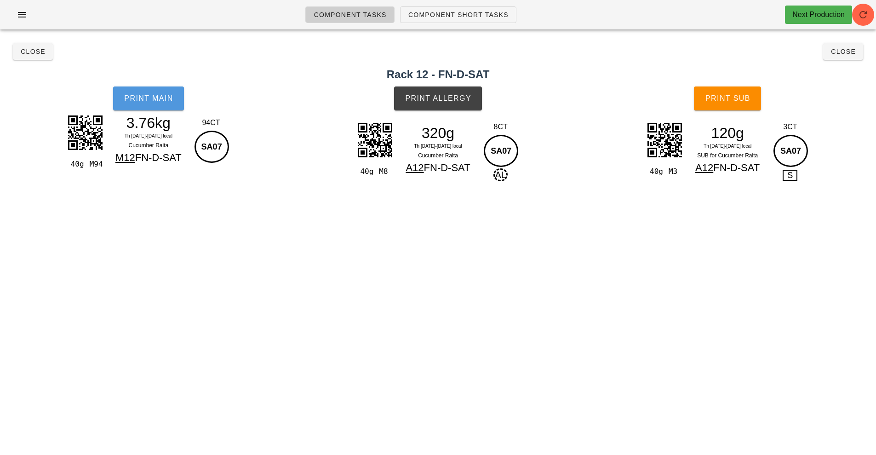
click at [147, 109] on button "Print Main" at bounding box center [148, 98] width 71 height 24
click at [455, 103] on button "Print Allergy" at bounding box center [438, 98] width 88 height 24
click at [741, 96] on span "Print Sub" at bounding box center [728, 98] width 46 height 8
click at [849, 57] on button "Close" at bounding box center [843, 51] width 40 height 17
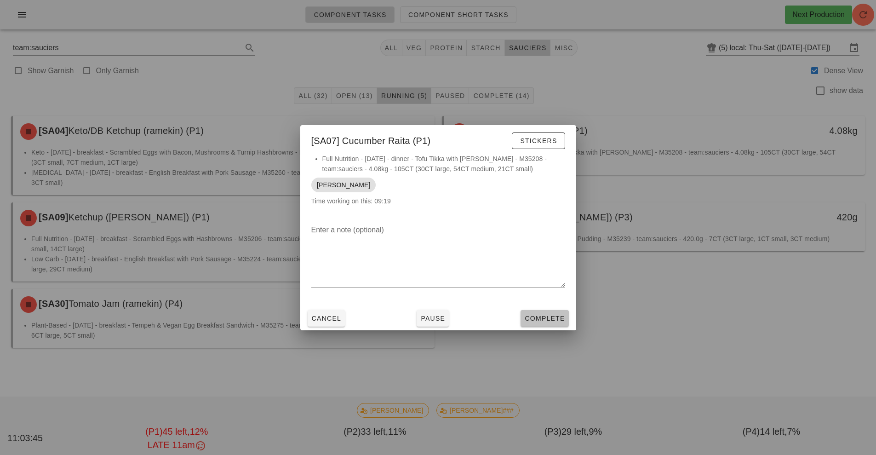
click at [547, 318] on span "Complete" at bounding box center [544, 318] width 40 height 7
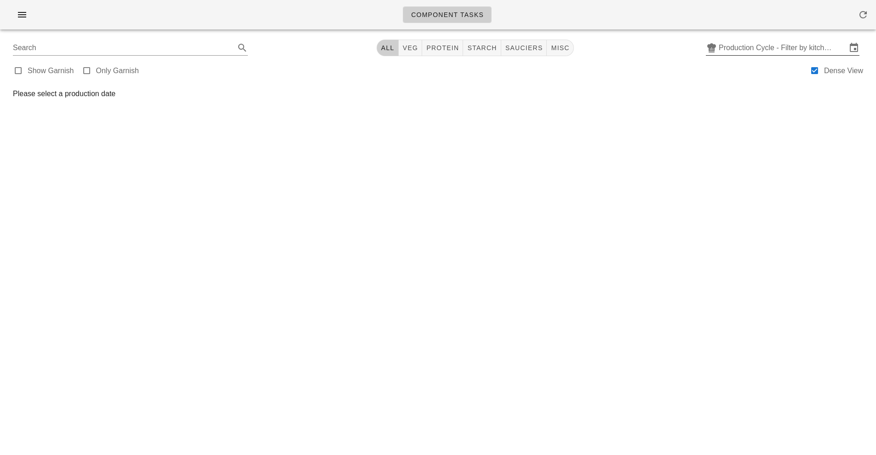
click at [757, 46] on input "Production Cycle - Filter by kitchen production schedules" at bounding box center [783, 47] width 128 height 15
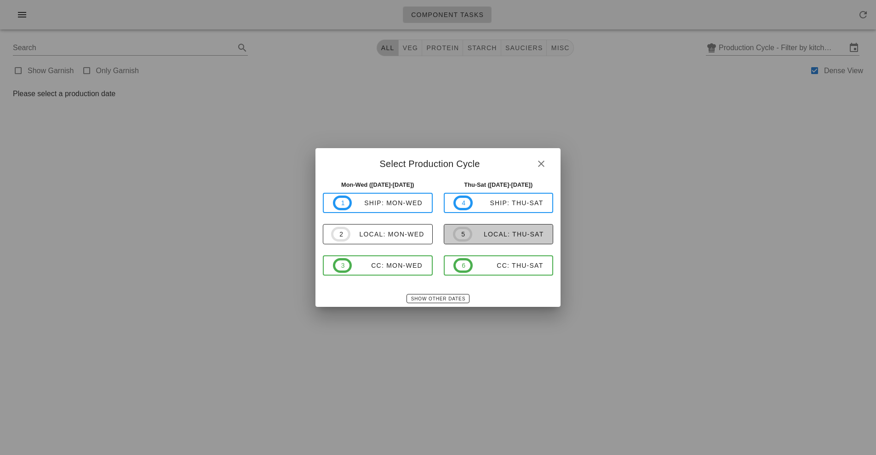
click at [484, 235] on div "local: Thu-Sat" at bounding box center [508, 233] width 72 height 7
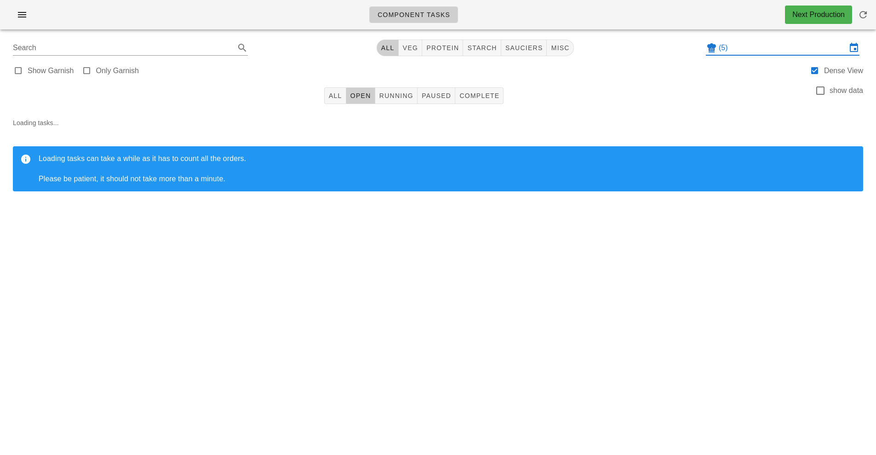
type input "local: Thu-Sat ([DATE]-[DATE])"
click at [522, 55] on button "sauciers" at bounding box center [524, 48] width 46 height 17
type input "team:sauciers"
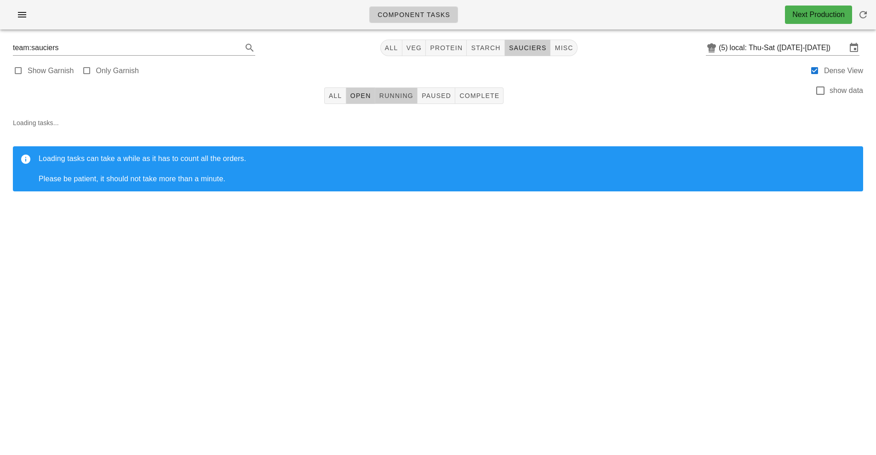
click at [397, 102] on button "Running" at bounding box center [396, 95] width 42 height 17
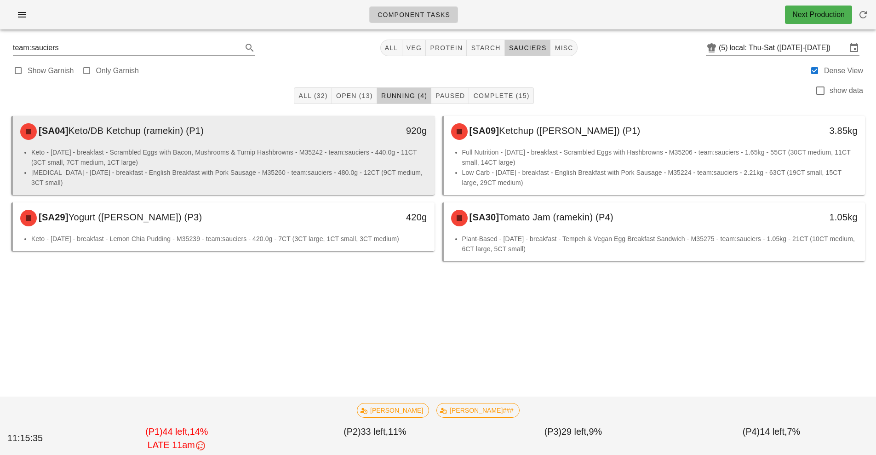
click at [320, 160] on li "Keto - [DATE] - breakfast - Scrambled Eggs with Bacon, Mushrooms & Turnip Hashb…" at bounding box center [229, 157] width 396 height 20
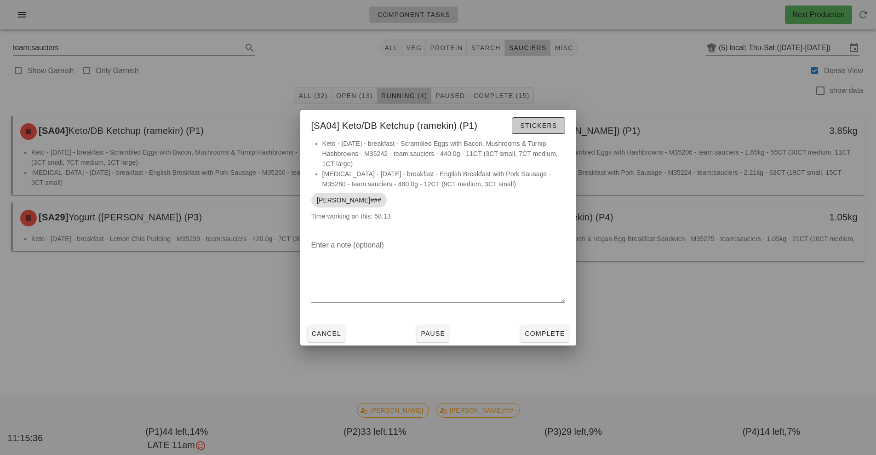
click at [539, 129] on span "Stickers" at bounding box center [538, 125] width 37 height 7
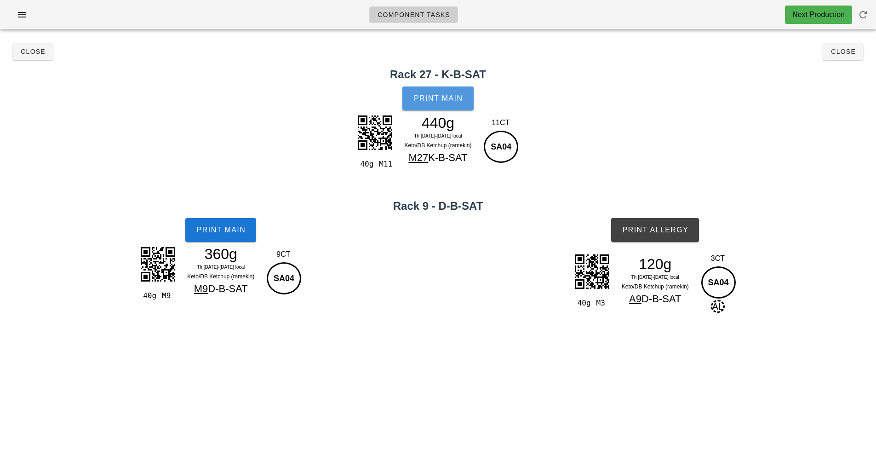
click at [432, 102] on span "Print Main" at bounding box center [438, 98] width 50 height 8
click at [232, 229] on span "Print Main" at bounding box center [221, 230] width 50 height 8
click at [658, 233] on span "Print Allergy" at bounding box center [655, 230] width 67 height 8
click at [29, 52] on span "Close" at bounding box center [32, 51] width 25 height 7
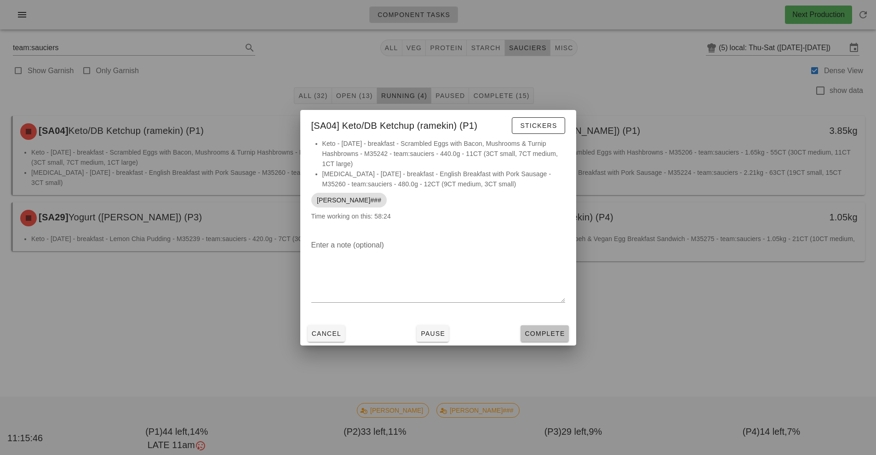
click at [554, 336] on span "Complete" at bounding box center [544, 333] width 40 height 7
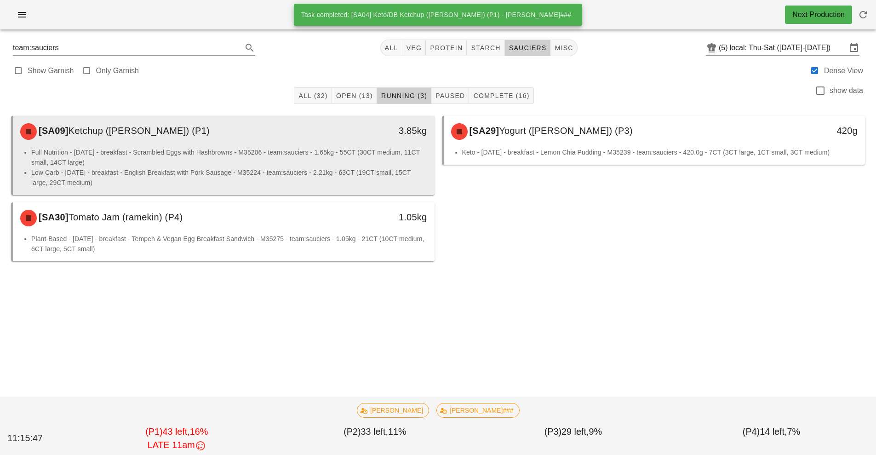
click at [341, 166] on li "Full Nutrition - [DATE] - breakfast - Scrambled Eggs with Hashbrowns - M35206 -…" at bounding box center [229, 157] width 396 height 20
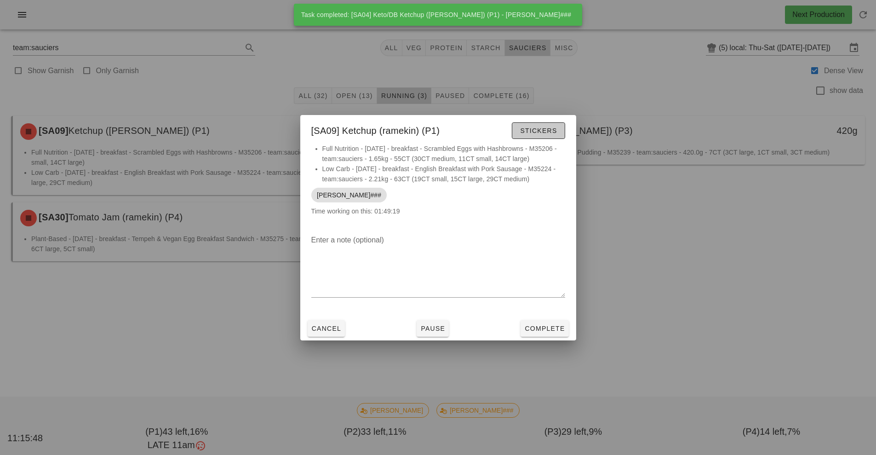
click at [540, 133] on span "Stickers" at bounding box center [538, 130] width 37 height 7
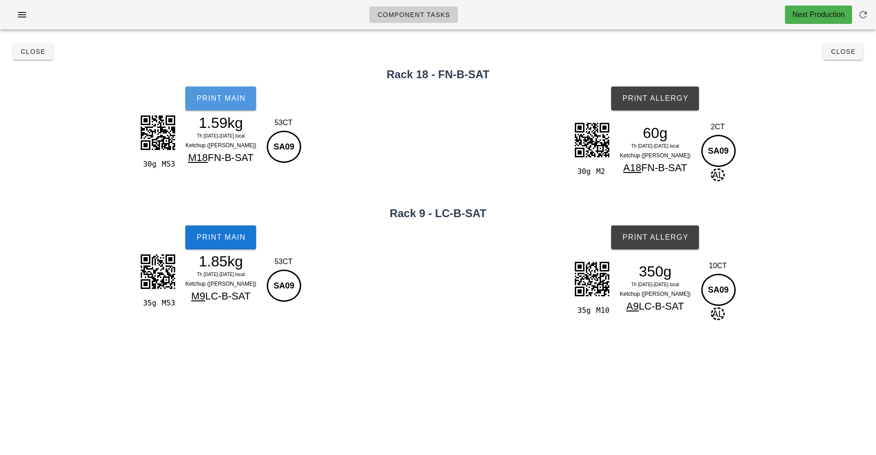
click at [234, 107] on button "Print Main" at bounding box center [220, 98] width 71 height 24
click at [651, 96] on span "Print Allergy" at bounding box center [655, 98] width 67 height 8
click at [221, 235] on span "Print Main" at bounding box center [221, 237] width 50 height 8
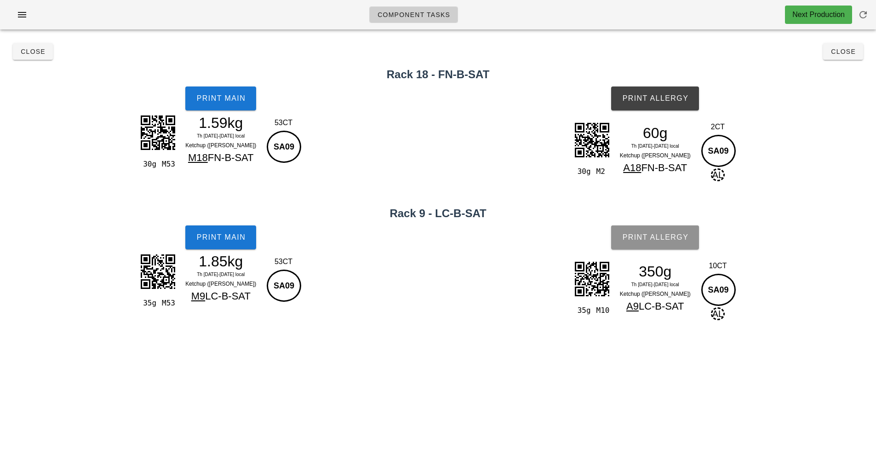
click at [651, 246] on button "Print Allergy" at bounding box center [655, 237] width 88 height 24
click at [43, 53] on span "Close" at bounding box center [32, 51] width 25 height 7
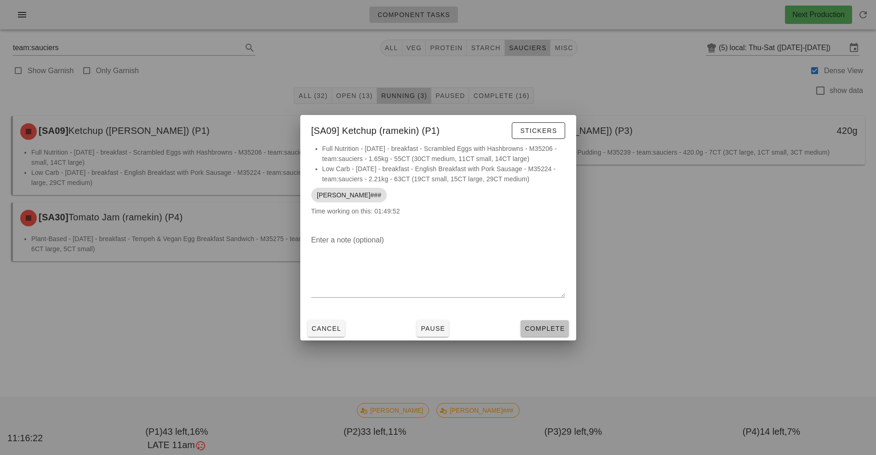
click at [541, 320] on button "Complete" at bounding box center [545, 328] width 48 height 17
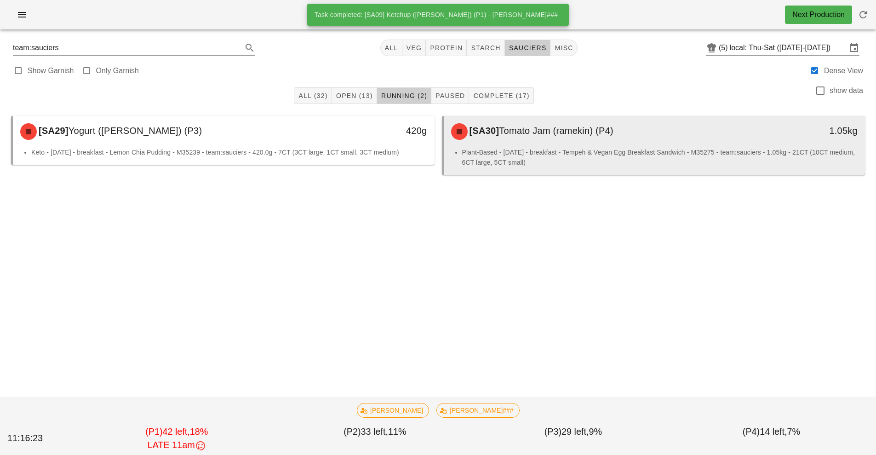
click at [534, 151] on li "Plant-Based - [DATE] - breakfast - Tempeh & Vegan Egg Breakfast Sandwich - M352…" at bounding box center [660, 157] width 396 height 20
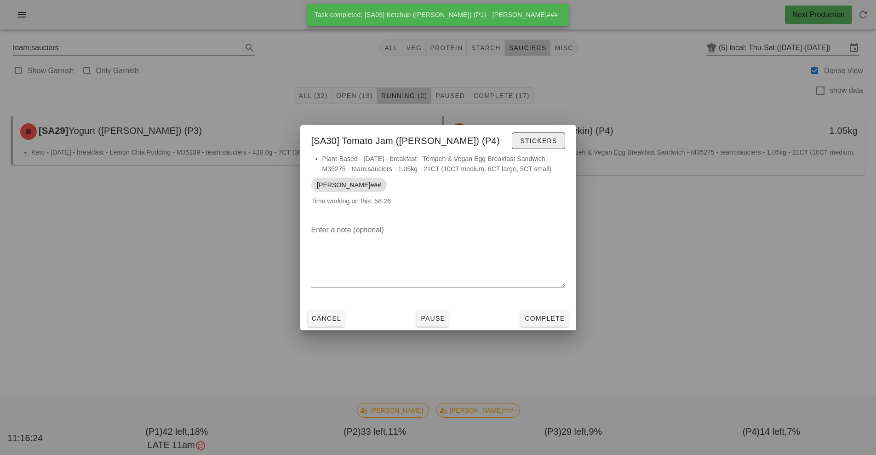
click at [545, 144] on span "Stickers" at bounding box center [538, 140] width 37 height 7
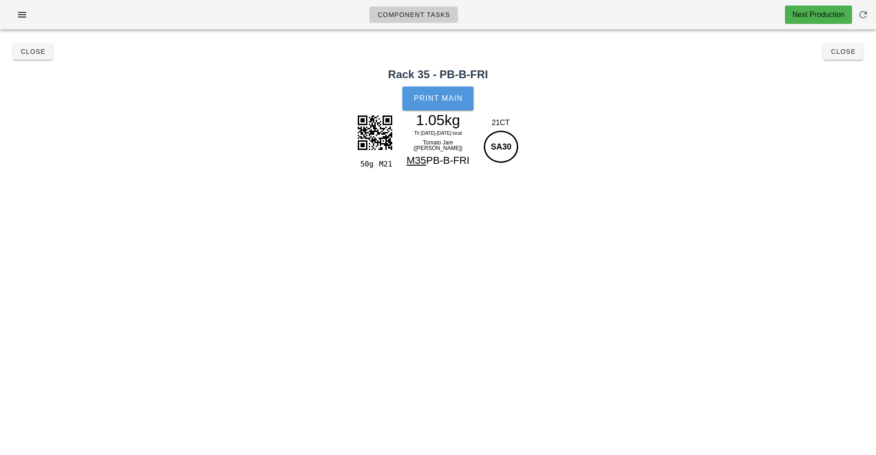
click at [445, 104] on button "Print Main" at bounding box center [437, 98] width 71 height 24
click at [41, 53] on span "Close" at bounding box center [32, 51] width 25 height 7
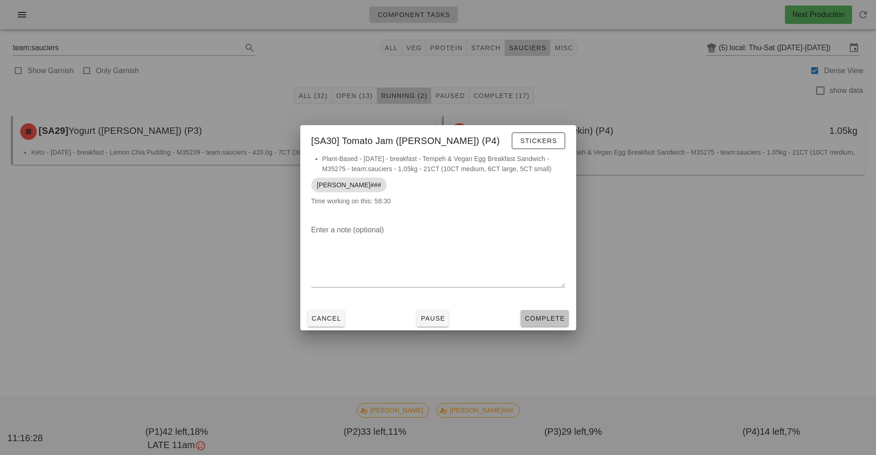
click at [541, 313] on button "Complete" at bounding box center [545, 318] width 48 height 17
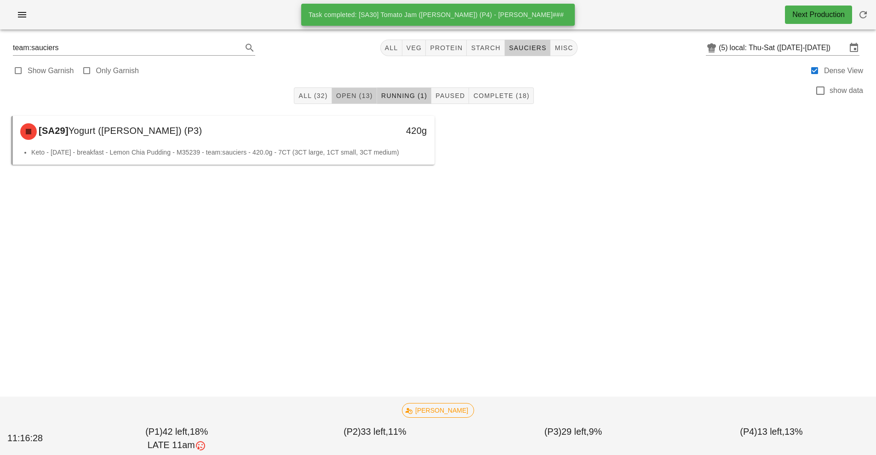
click at [356, 96] on span "Open (13)" at bounding box center [354, 95] width 37 height 7
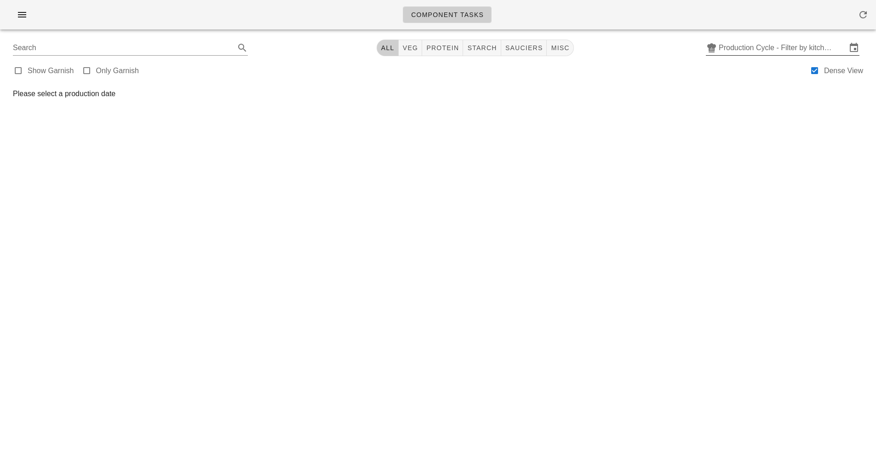
click at [763, 49] on input "Production Cycle - Filter by kitchen production schedules" at bounding box center [783, 47] width 128 height 15
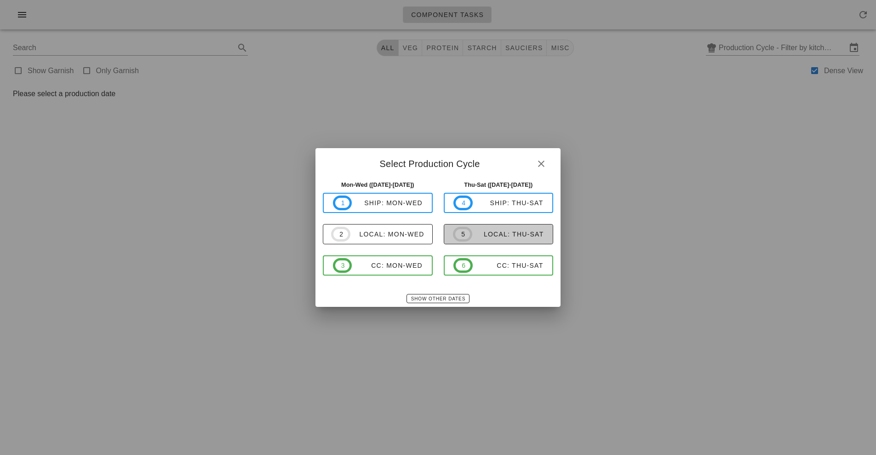
click at [482, 234] on div "local: Thu-Sat" at bounding box center [508, 233] width 72 height 7
type input "local: Thu-Sat ([DATE]-[DATE])"
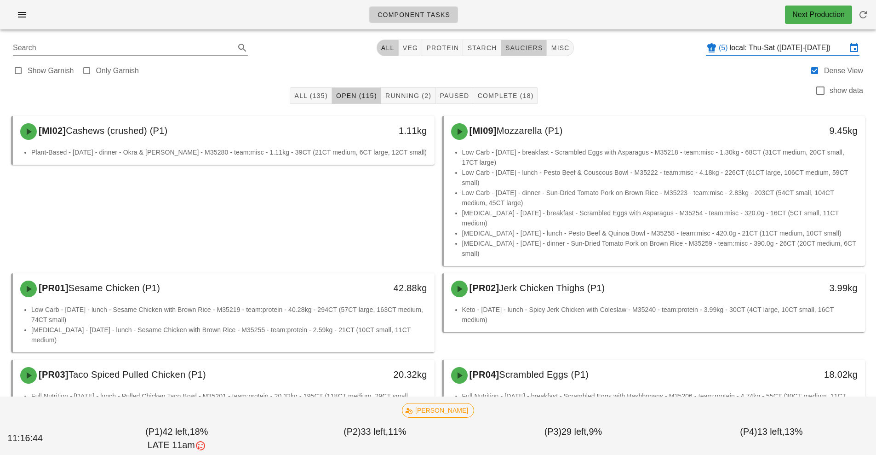
click at [524, 46] on span "sauciers" at bounding box center [524, 47] width 38 height 7
type input "team:sauciers"
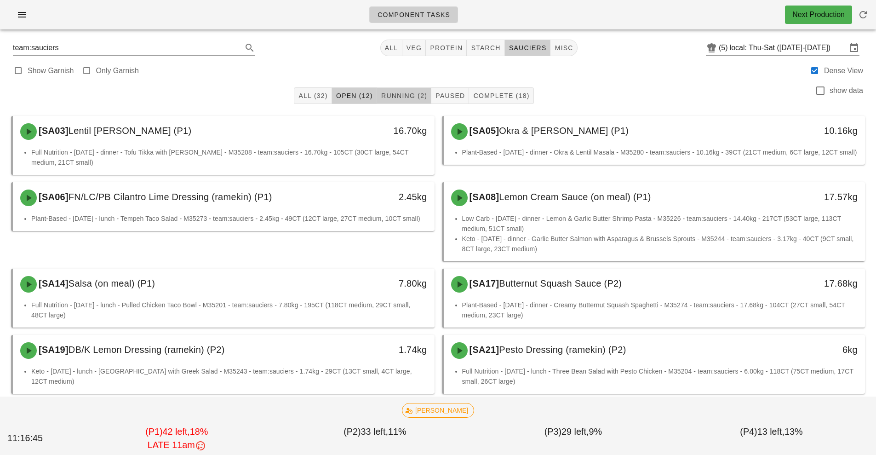
click at [402, 97] on span "Running (2)" at bounding box center [404, 95] width 46 height 7
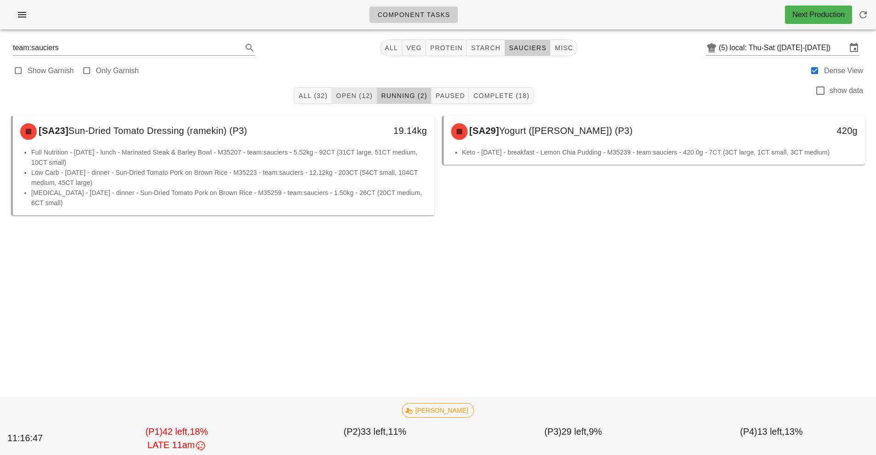
click at [361, 103] on button "Open (12)" at bounding box center [354, 95] width 45 height 17
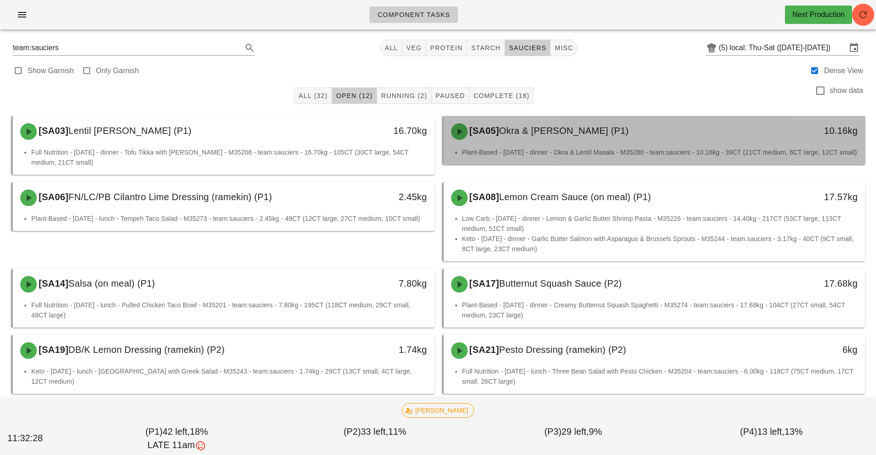
click at [862, 155] on div "Plant-Based - [DATE] - dinner - Okra & Lentil Masala - M35280 - team:sauciers -…" at bounding box center [655, 155] width 422 height 17
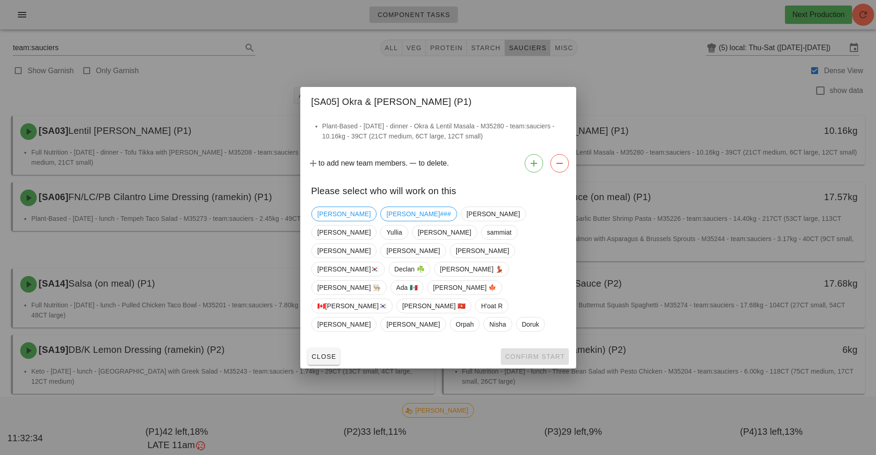
click at [640, 85] on div at bounding box center [438, 227] width 876 height 455
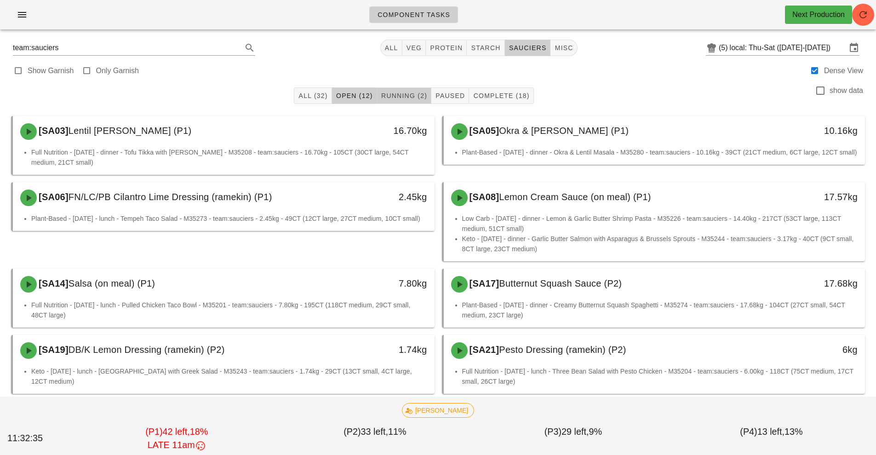
click at [409, 99] on span "Running (2)" at bounding box center [404, 95] width 46 height 7
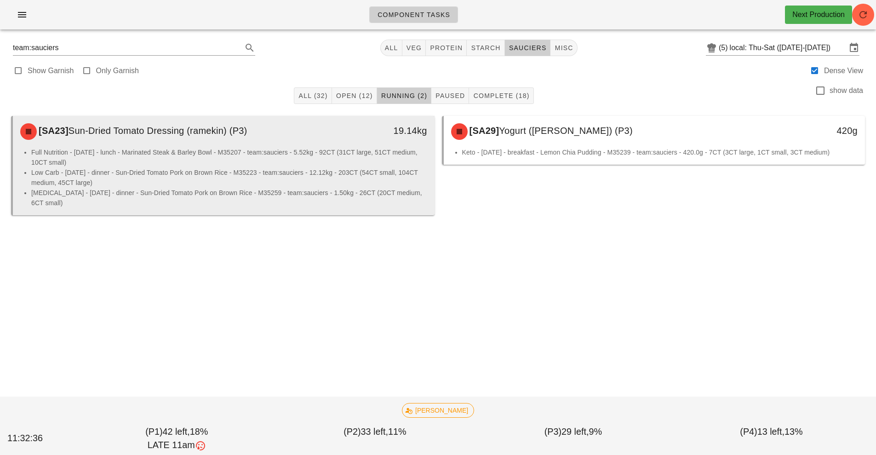
click at [363, 164] on li "Full Nutrition - [DATE] - lunch - Marinated Steak & Barley Bowl - M35207 - team…" at bounding box center [229, 157] width 396 height 20
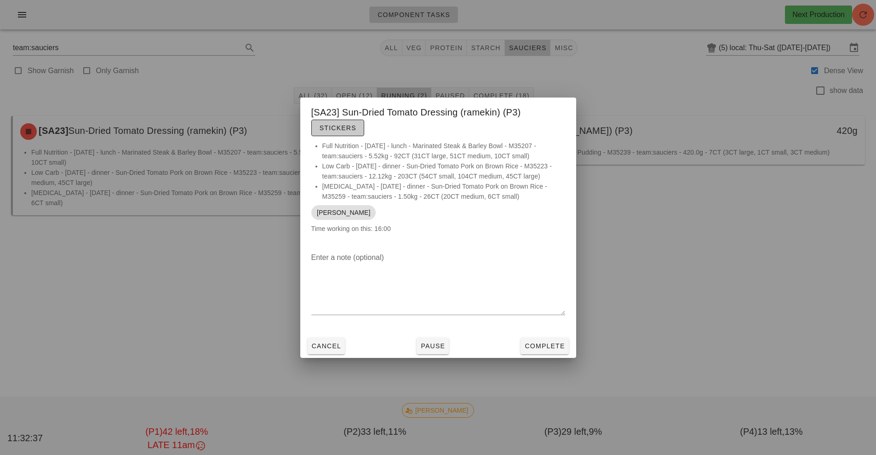
click at [343, 135] on button "Stickers" at bounding box center [337, 128] width 53 height 17
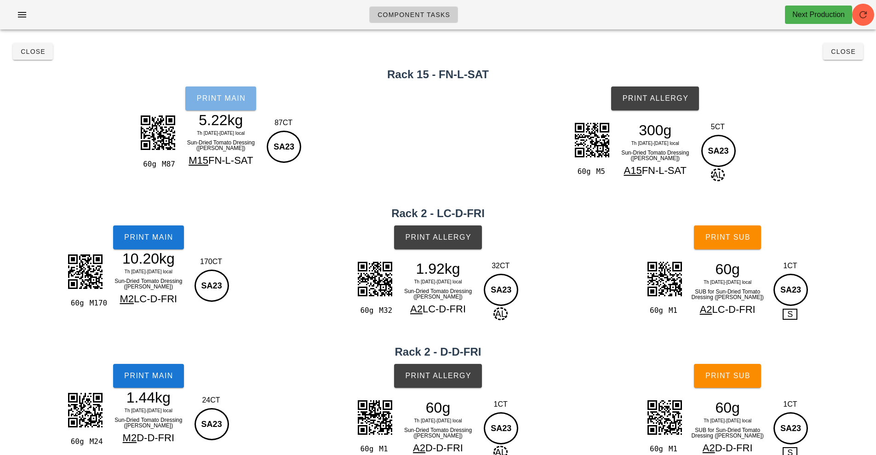
click at [235, 108] on button "Print Main" at bounding box center [220, 98] width 71 height 24
click at [141, 238] on span "Print Main" at bounding box center [149, 237] width 50 height 8
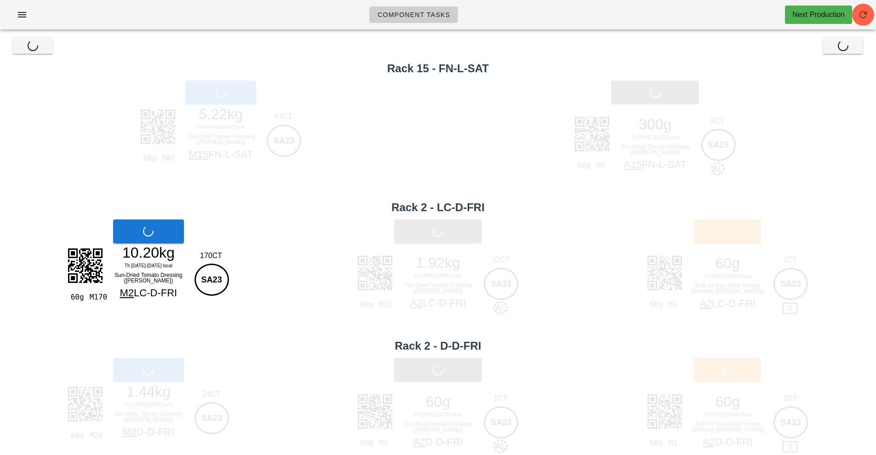
scroll to position [24, 0]
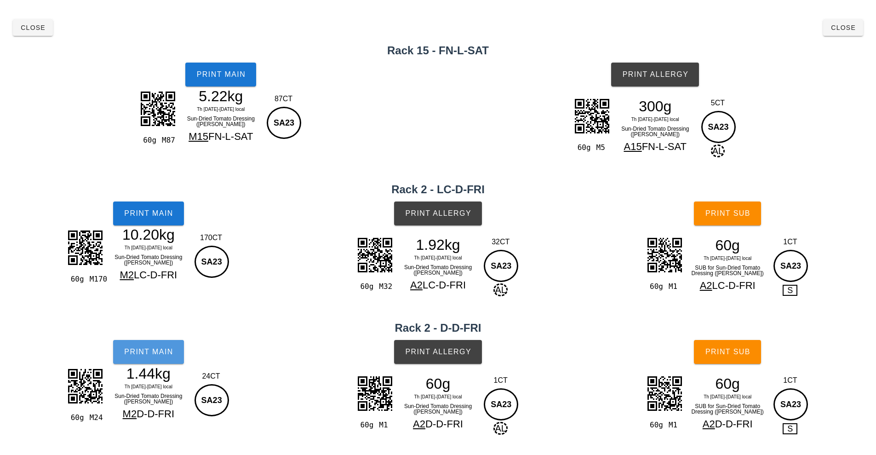
click at [166, 350] on span "Print Main" at bounding box center [149, 352] width 50 height 8
click at [405, 191] on h2 "Rack 2 - LC-D-FRI" at bounding box center [438, 189] width 865 height 17
click at [413, 223] on button "Print Allergy" at bounding box center [438, 213] width 88 height 24
click at [438, 348] on span "Print Allergy" at bounding box center [438, 352] width 67 height 8
click at [672, 76] on span "Print Allergy" at bounding box center [655, 74] width 67 height 8
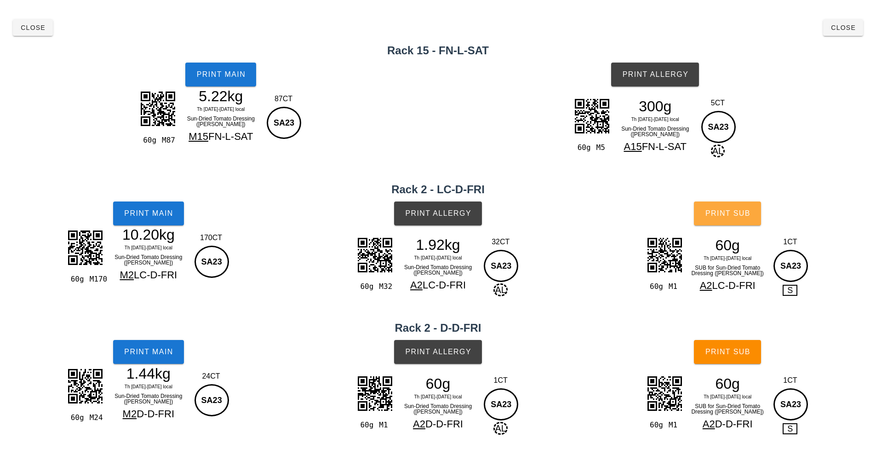
click at [734, 220] on button "Print Sub" at bounding box center [727, 213] width 67 height 24
click at [736, 345] on button "Print Sub" at bounding box center [727, 352] width 67 height 24
click at [840, 30] on span "Close" at bounding box center [843, 27] width 25 height 7
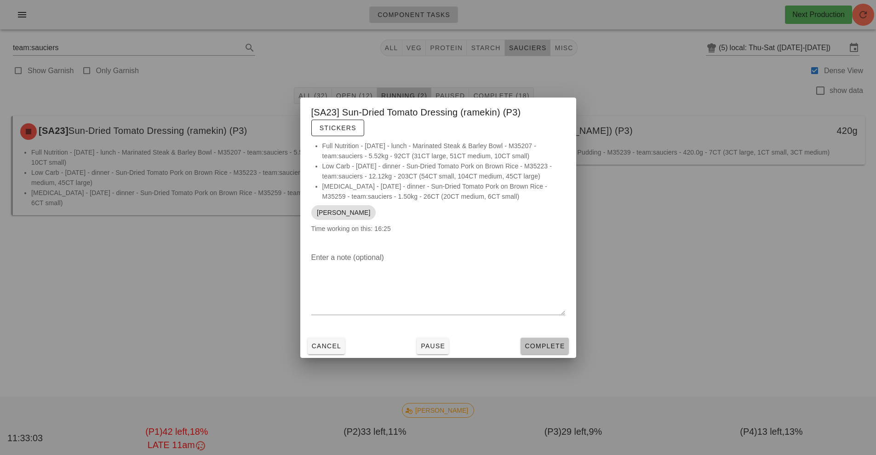
click at [550, 351] on button "Complete" at bounding box center [545, 346] width 48 height 17
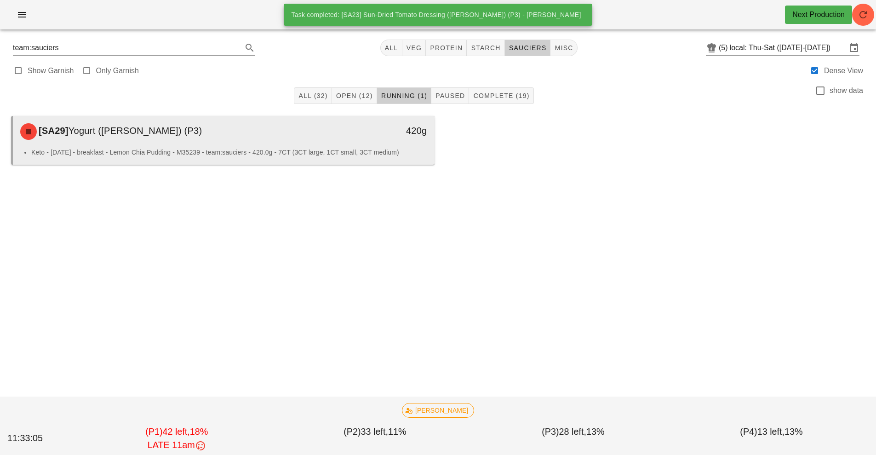
click at [367, 126] on div "420g" at bounding box center [379, 130] width 93 height 15
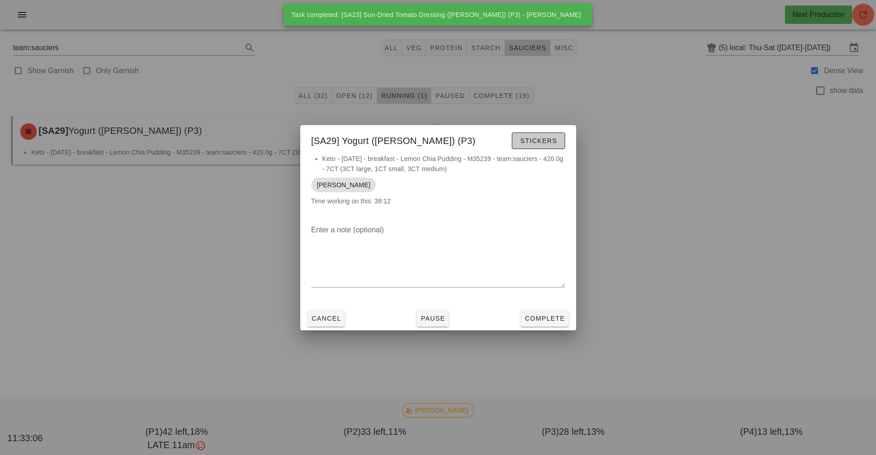
click at [564, 147] on button "Stickers" at bounding box center [538, 140] width 53 height 17
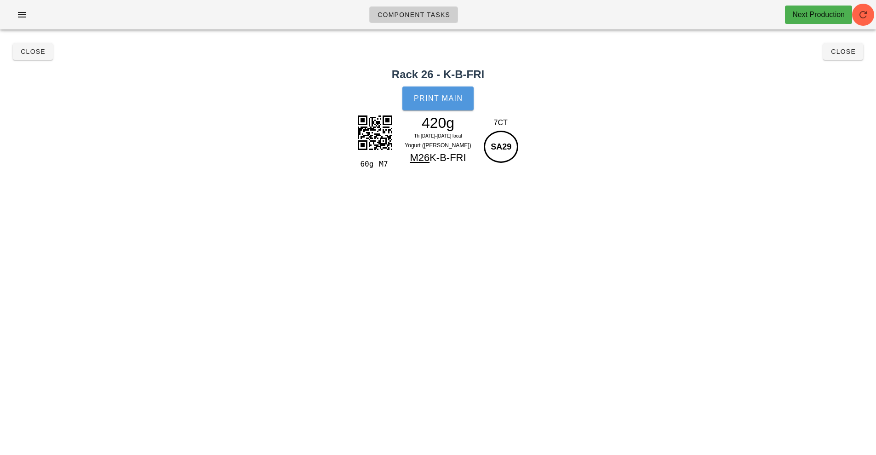
click at [448, 99] on span "Print Main" at bounding box center [438, 98] width 50 height 8
click at [845, 54] on span "Close" at bounding box center [843, 51] width 25 height 7
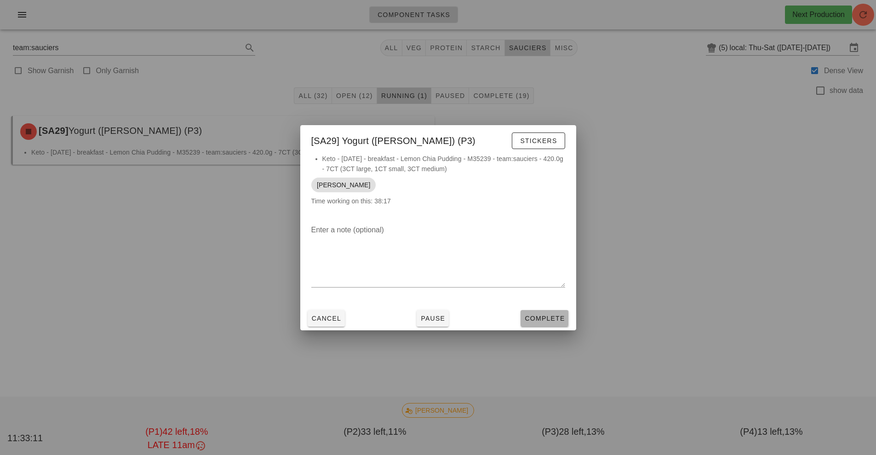
click at [525, 318] on span "Complete" at bounding box center [544, 318] width 40 height 7
